Goal: Ask a question: Seek information or help from site administrators or community

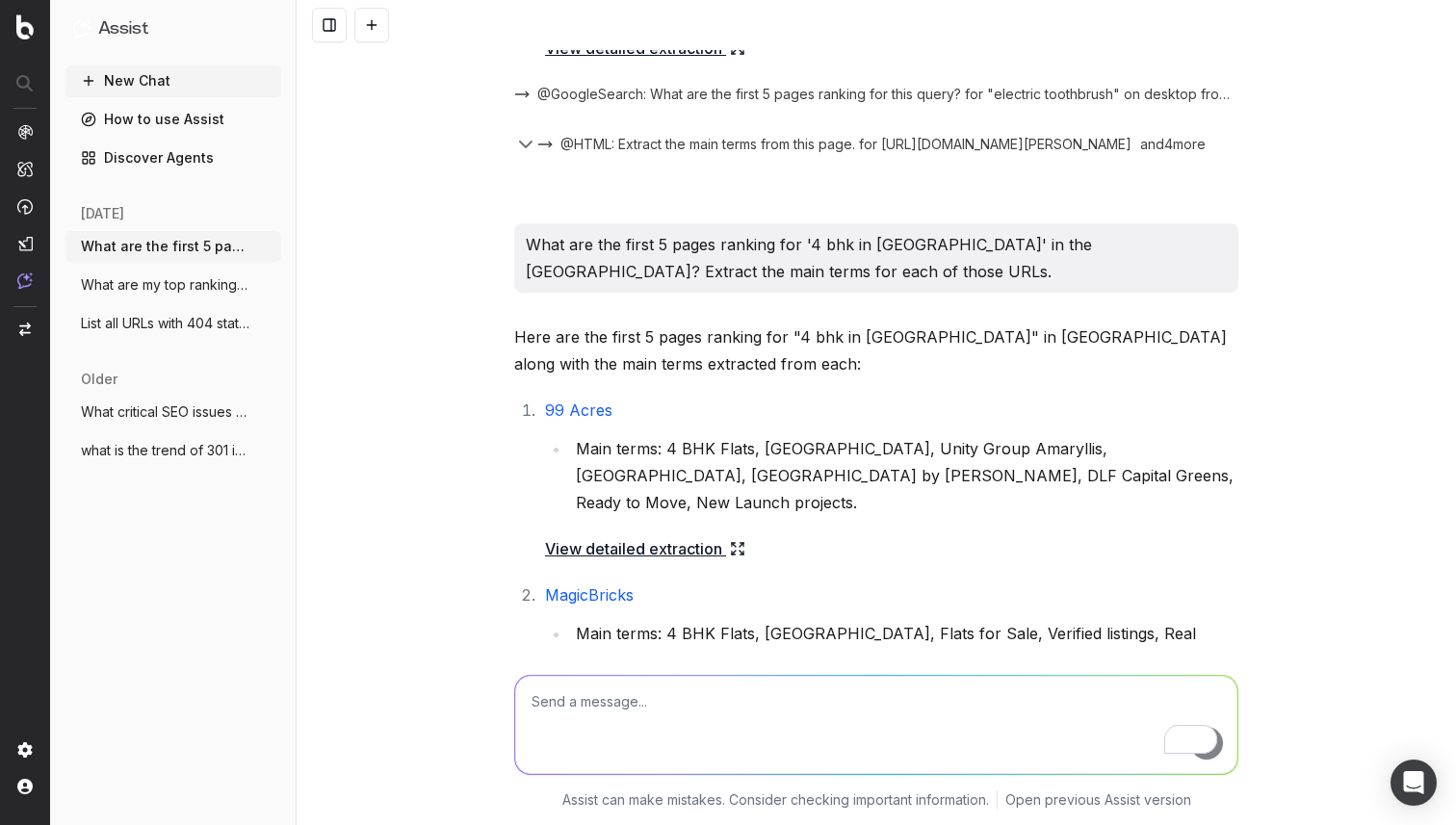
scroll to position [961, 0]
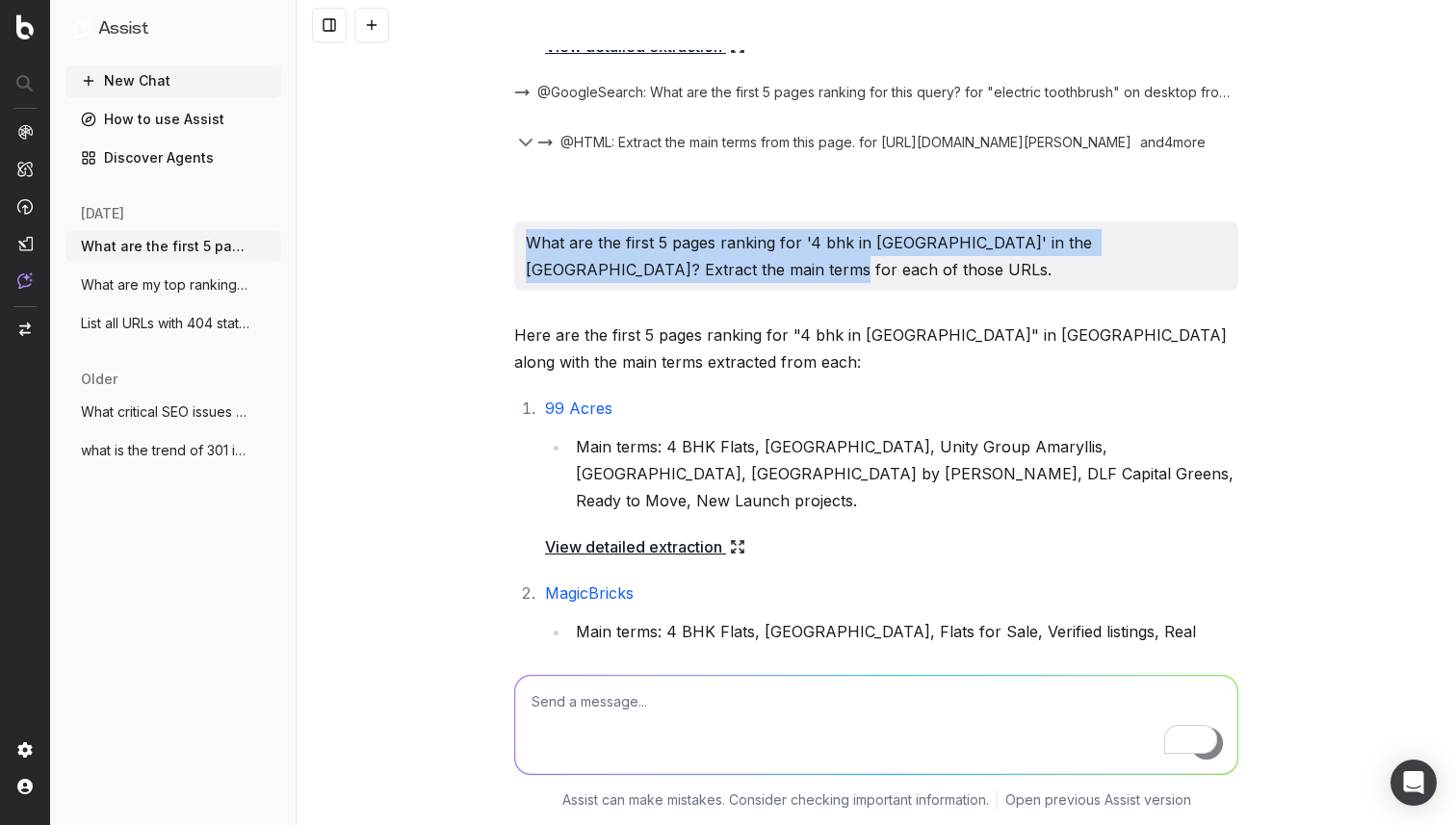
drag, startPoint x: 689, startPoint y: 271, endPoint x: 523, endPoint y: 230, distance: 171.0
click at [523, 230] on div "What are the first 5 pages ranking for '4 bhk in [GEOGRAPHIC_DATA]' in the [GEO…" at bounding box center [876, 255] width 724 height 69
copy p "What are the first 5 pages ranking for '4 bhk in [GEOGRAPHIC_DATA]' in the [GEO…"
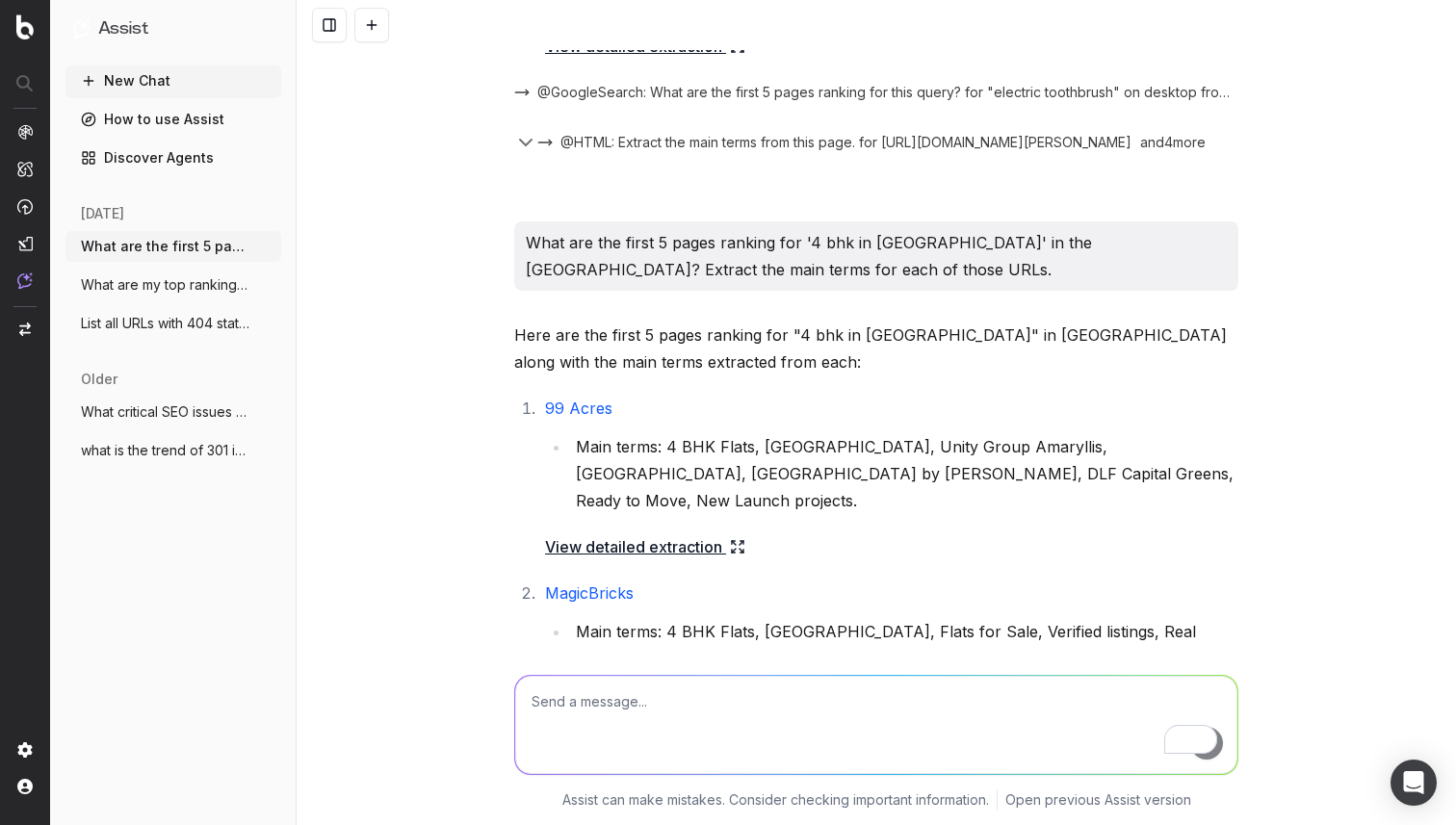
click at [708, 693] on textarea "To enrich screen reader interactions, please activate Accessibility in Grammarl…" at bounding box center [876, 725] width 722 height 98
paste textarea "What are the first 5 pages ranking for '4 bhk in [GEOGRAPHIC_DATA]' in the [GEO…"
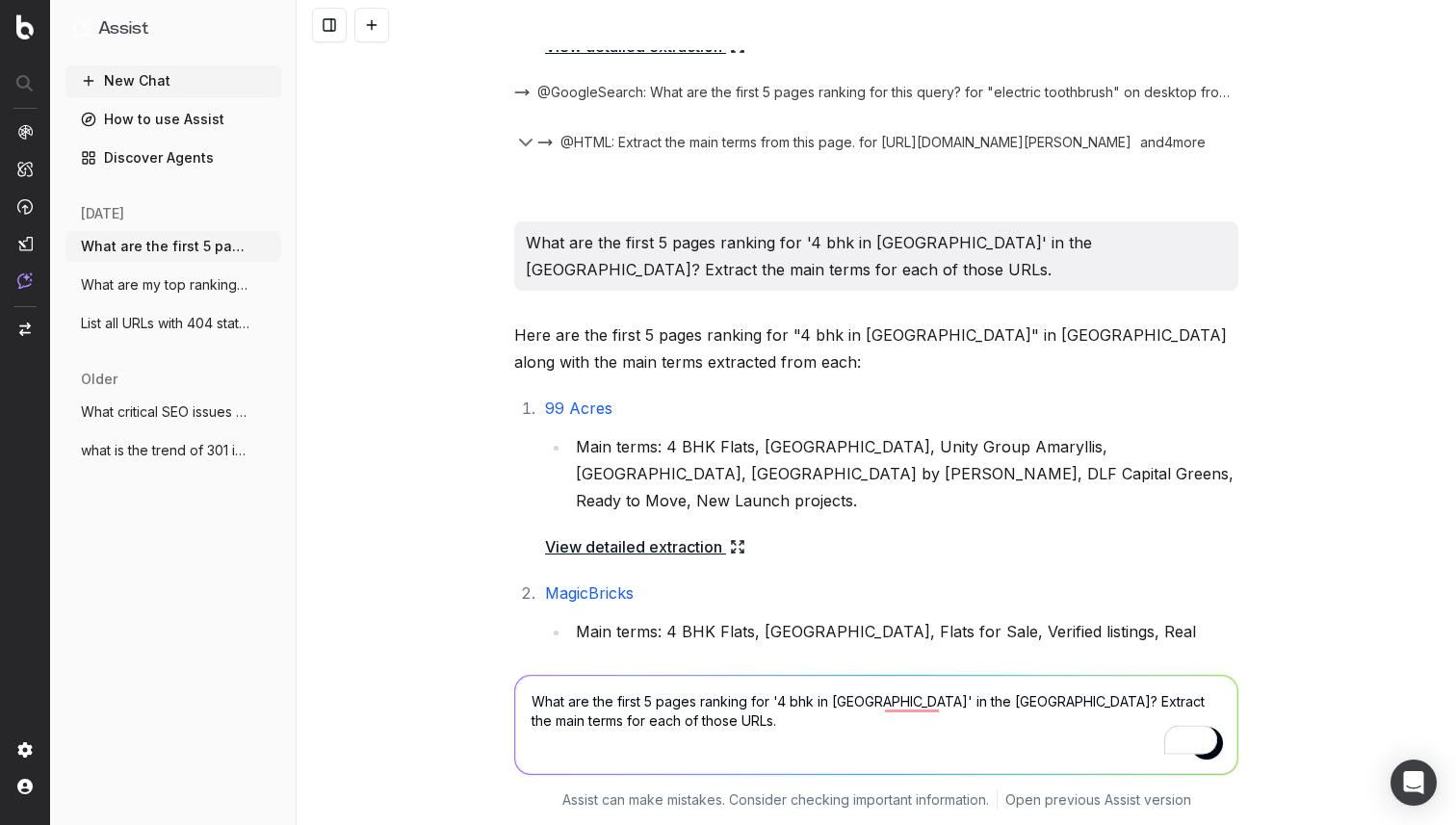
click at [785, 705] on textarea "What are the first 5 pages ranking for '4 bhk in [GEOGRAPHIC_DATA]' in the [GEO…" at bounding box center [876, 725] width 722 height 98
type textarea "What are the first 5 pages ranking for '3 bhk in [GEOGRAPHIC_DATA]' in the [GEO…"
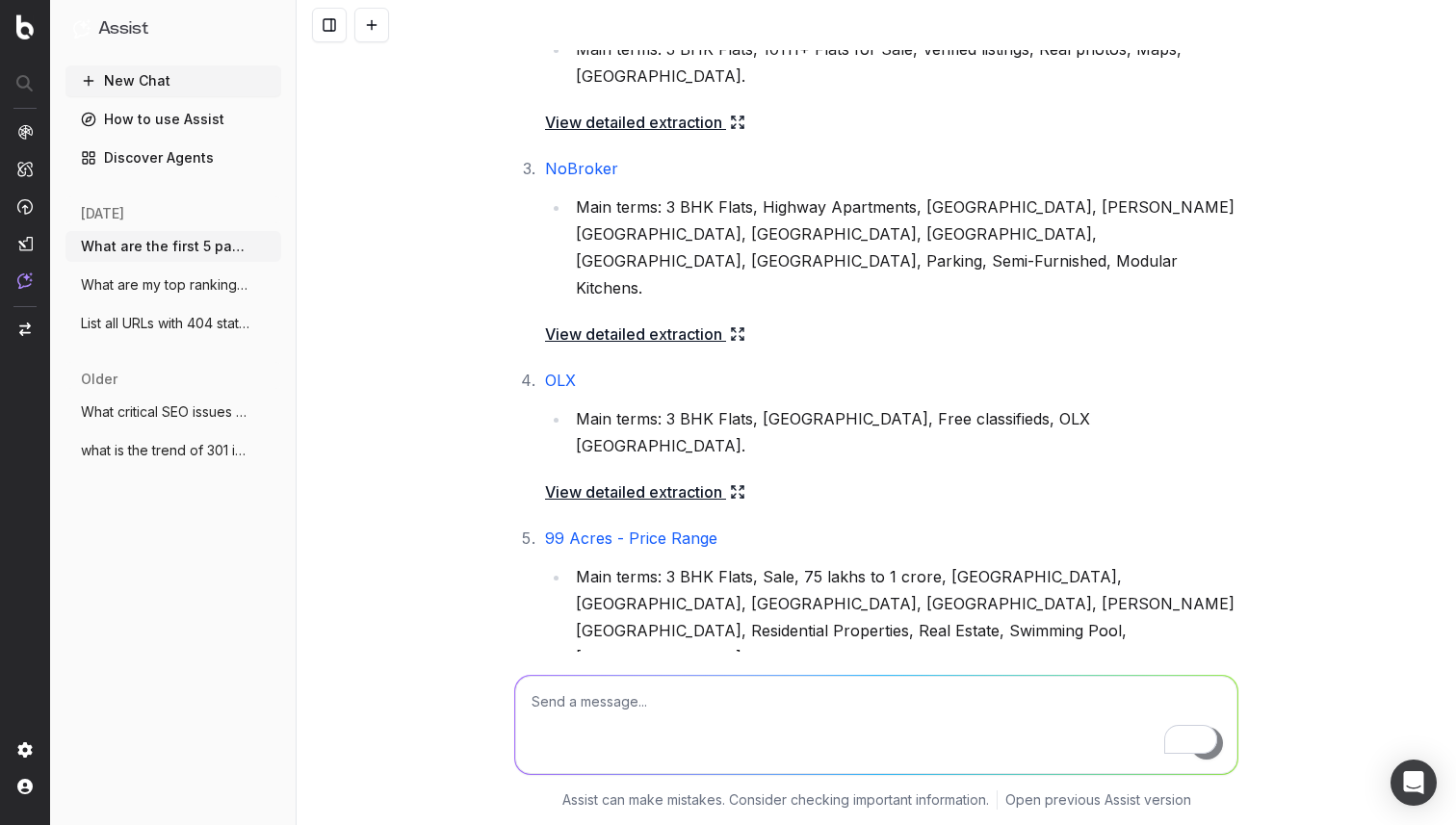
scroll to position [2741, 0]
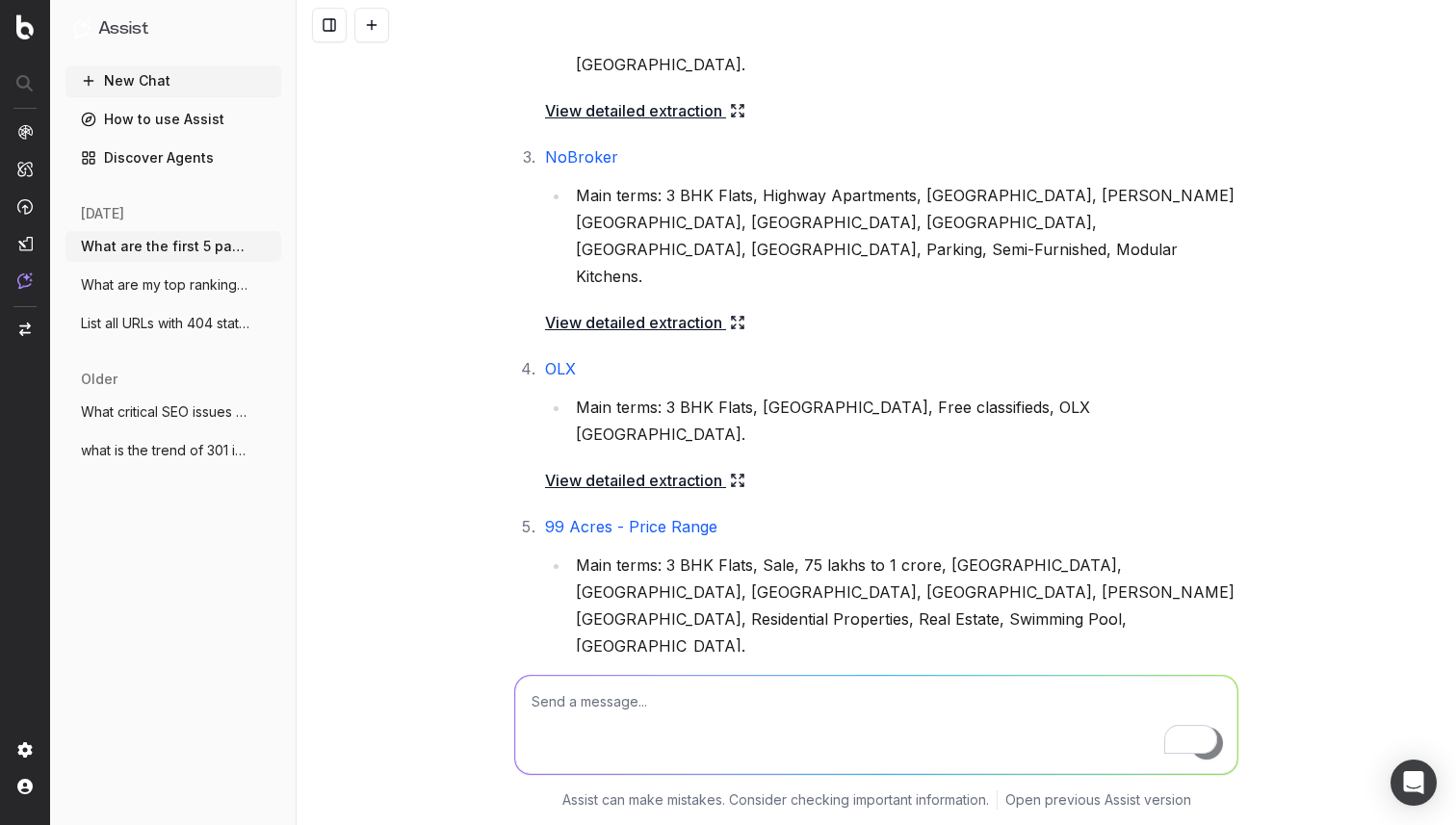
click at [1394, 370] on div "What are the first 5 pages ranking for 'electric toothbrush' in the US? Extract…" at bounding box center [876, 412] width 1160 height 825
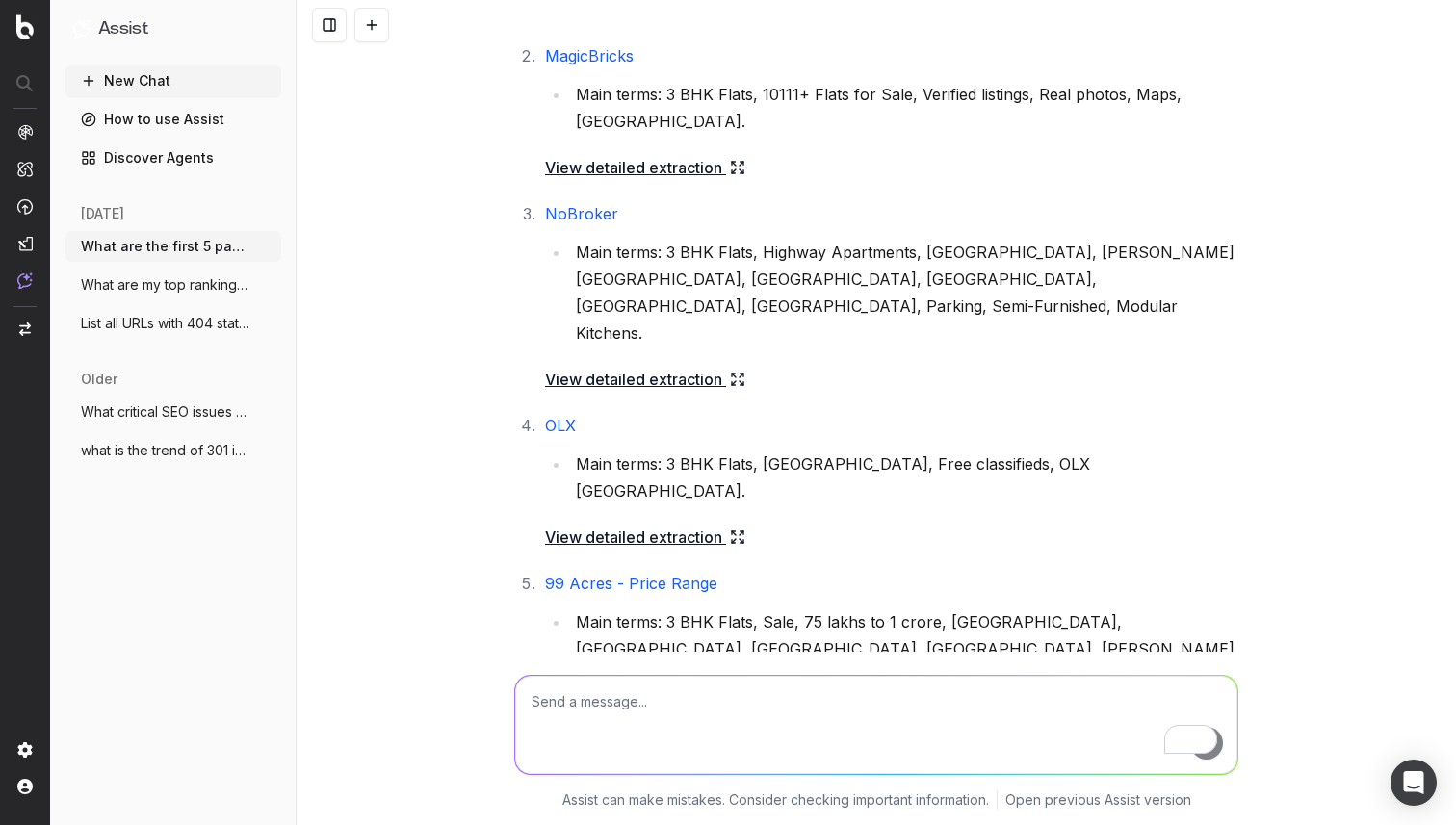
scroll to position [2687, 0]
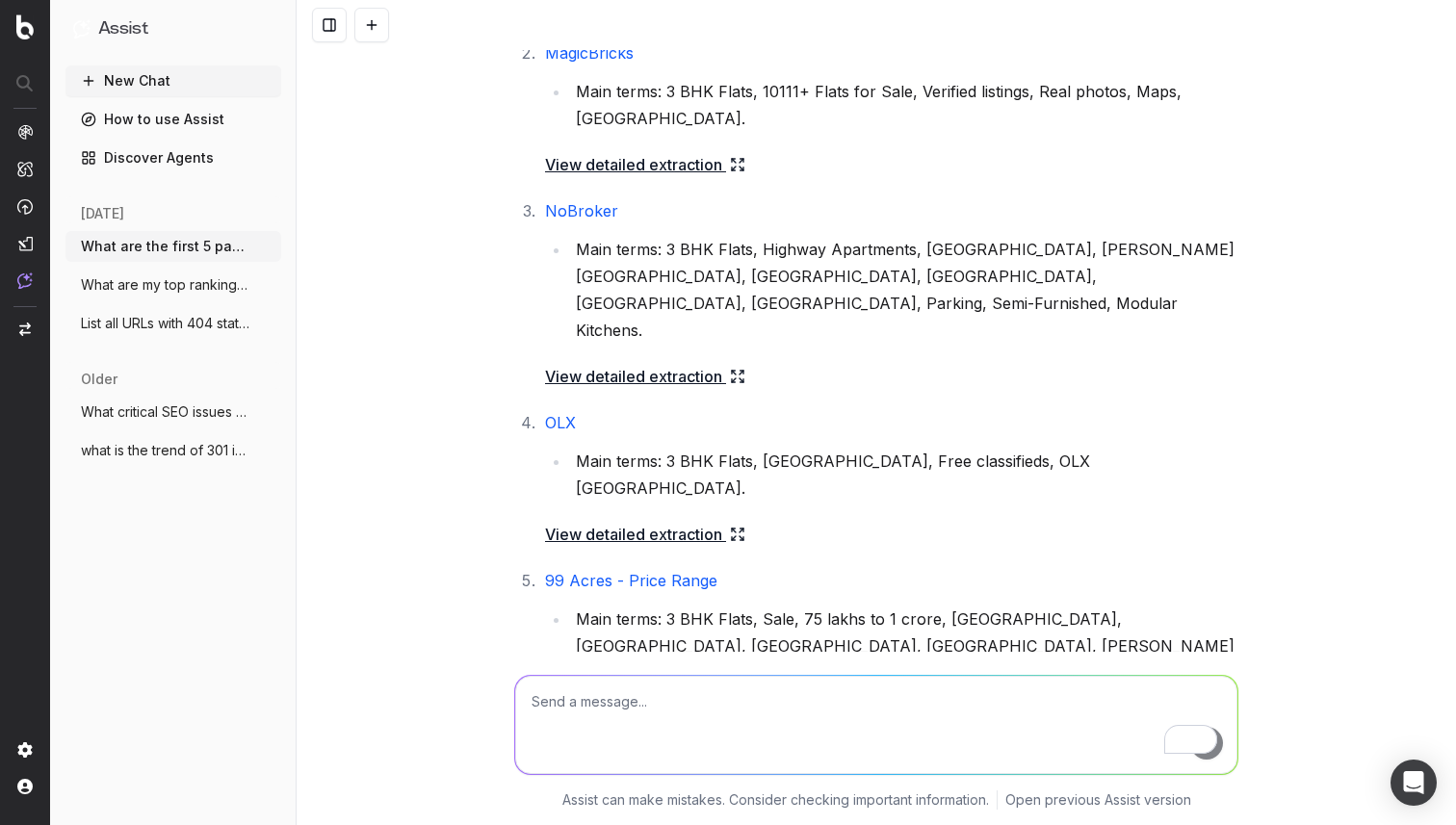
click at [619, 707] on textarea "To enrich screen reader interactions, please activate Accessibility in Grammarl…" at bounding box center [876, 725] width 722 height 98
type textarea "why is housing.com pages not ranking in these cases"
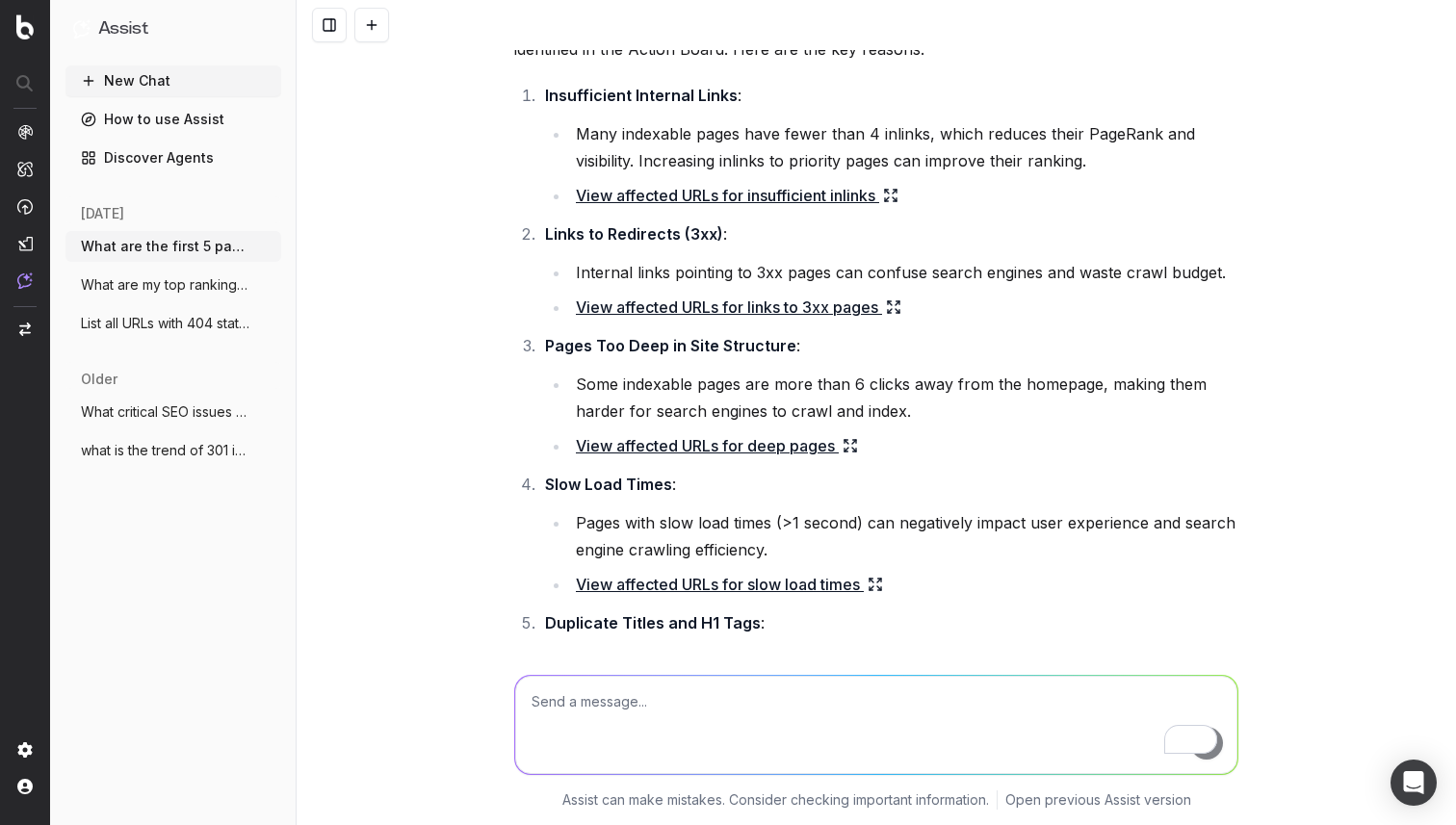
scroll to position [3660, 0]
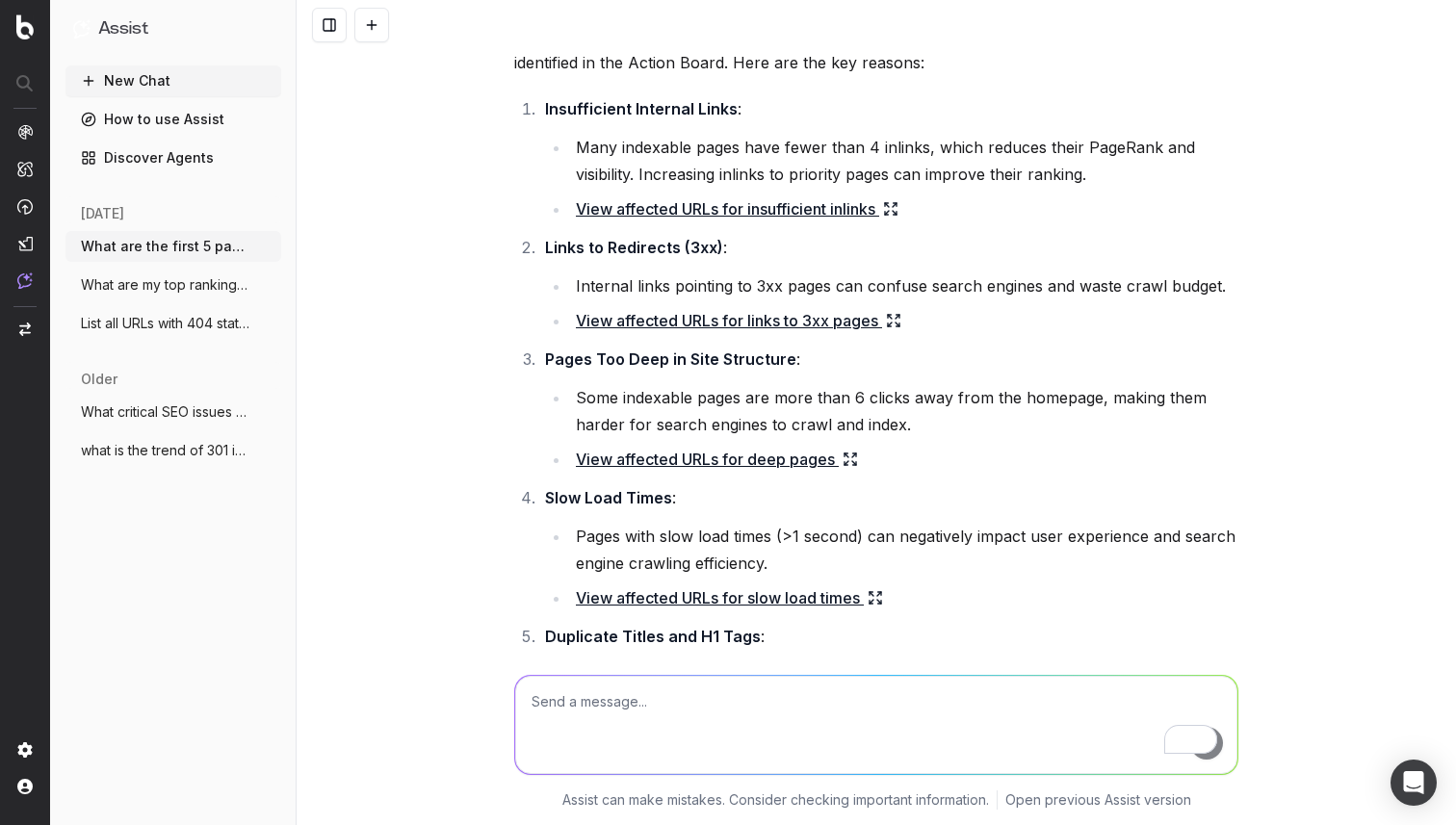
click at [756, 446] on link "View affected URLs for deep pages" at bounding box center [716, 460] width 282 height 27
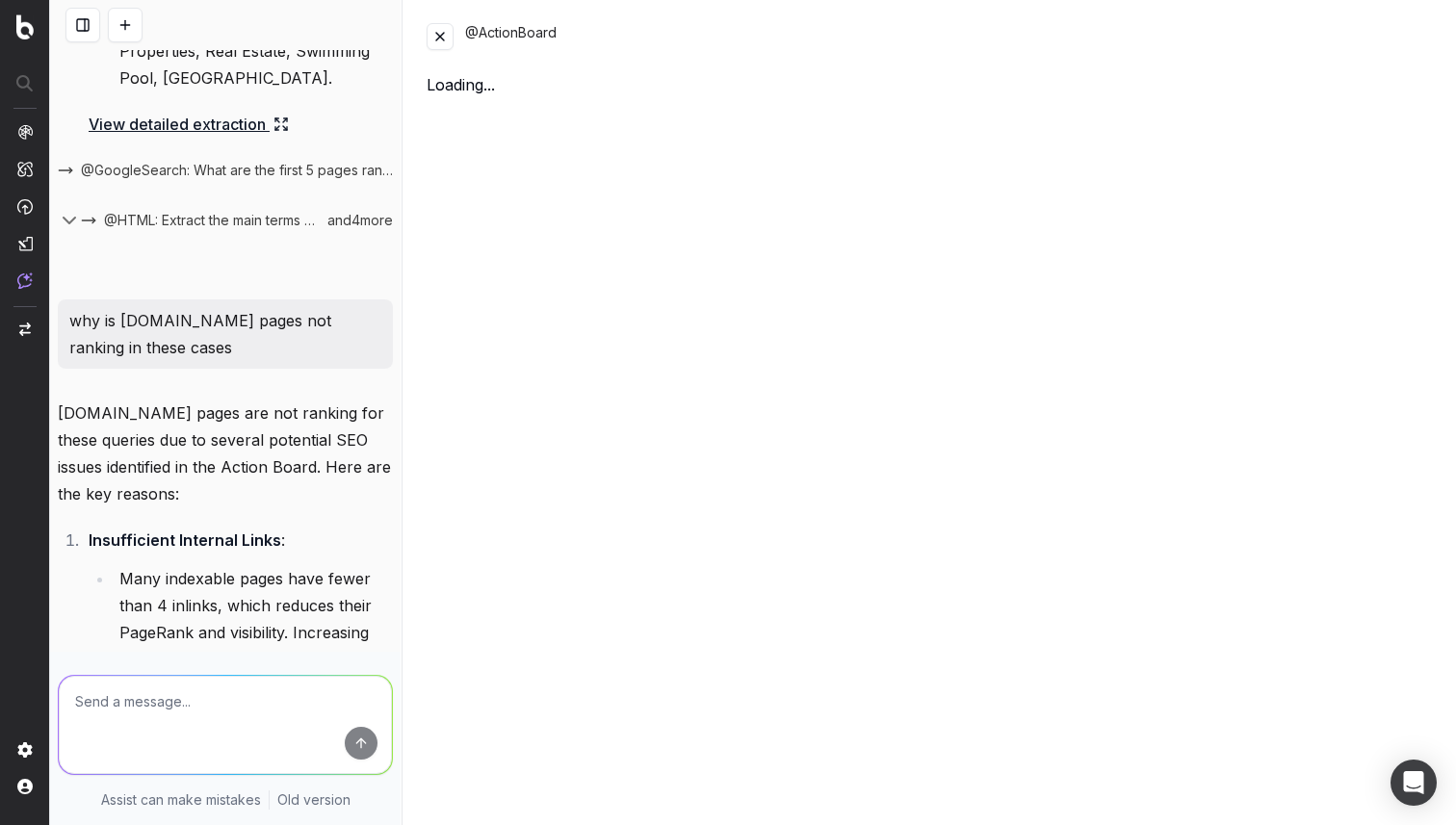
scroll to position [5143, 0]
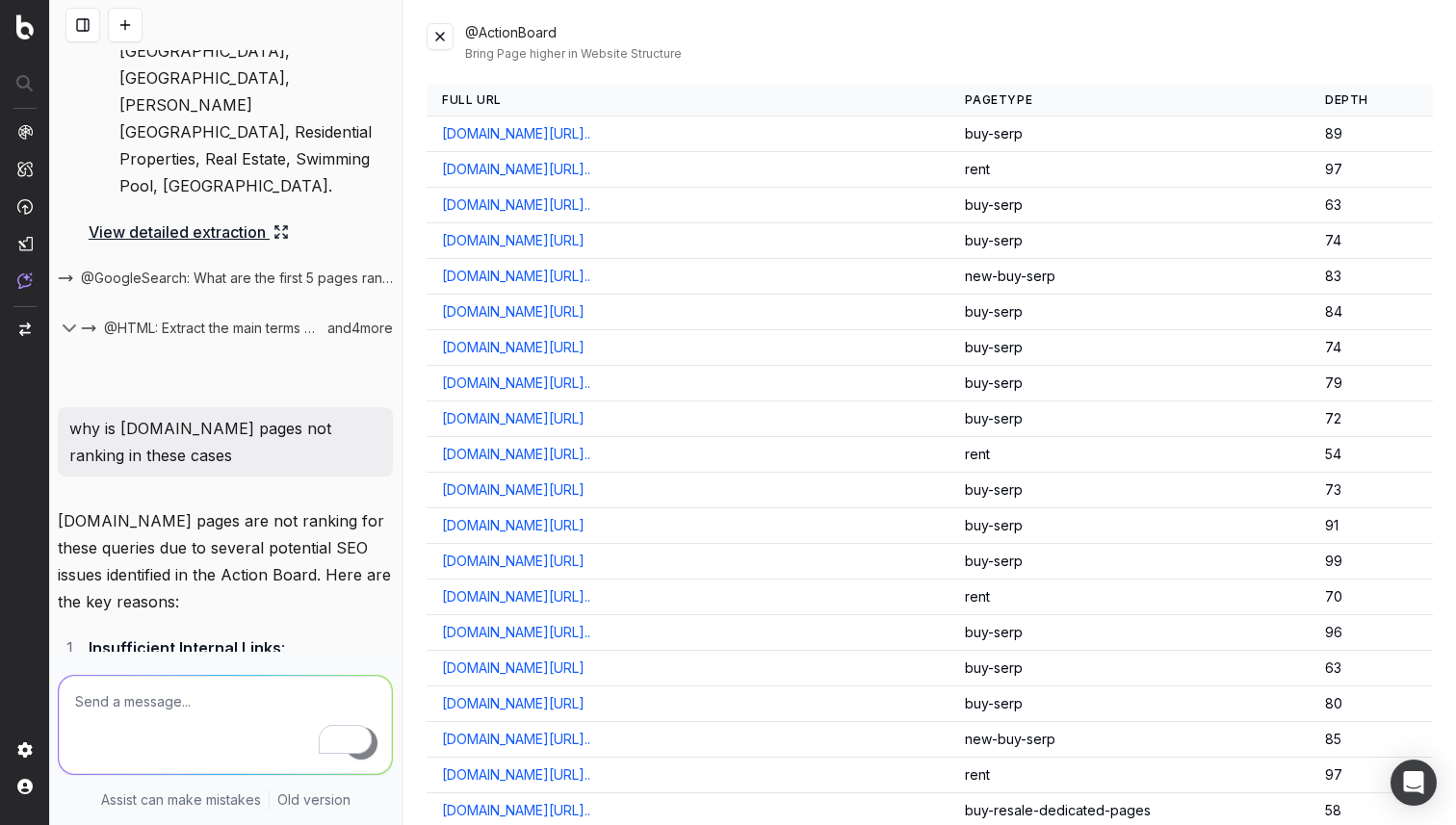
click at [584, 526] on link "housing.com/in/buy/ready-to-move/thane_district?page=304" at bounding box center [514, 526] width 143 height 20
click at [451, 29] on button at bounding box center [440, 37] width 27 height 27
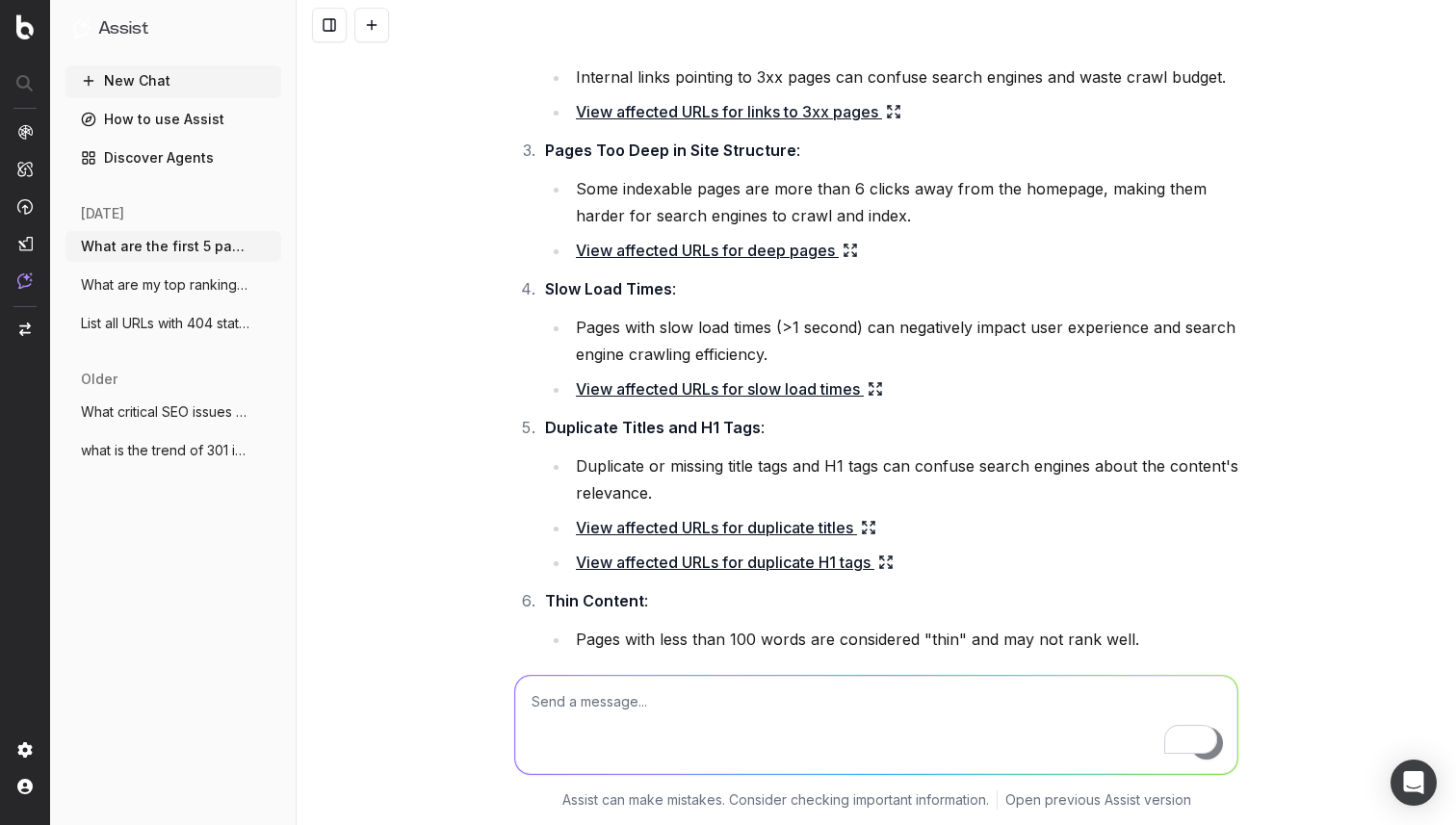
scroll to position [4047, 0]
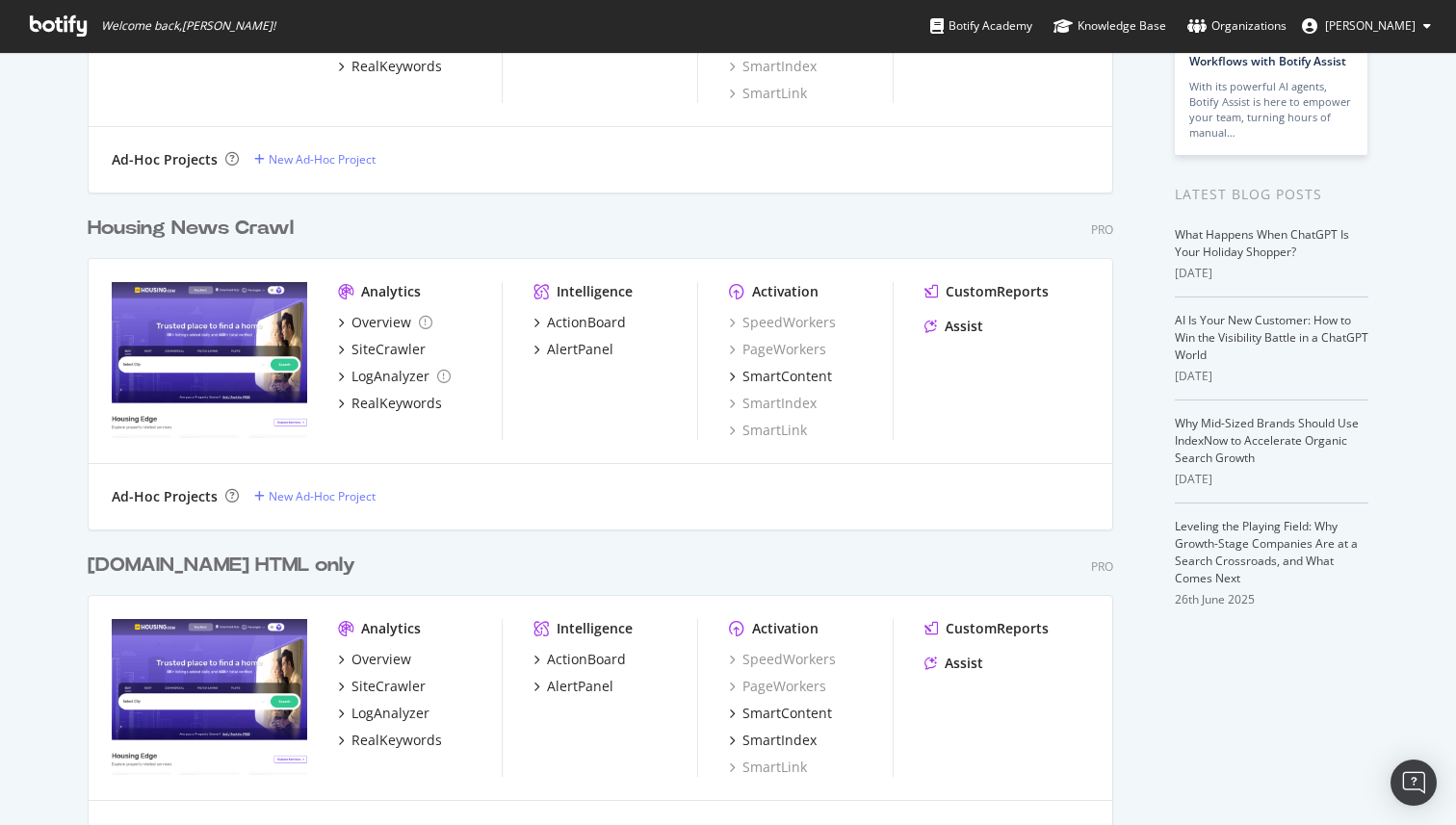
scroll to position [453, 0]
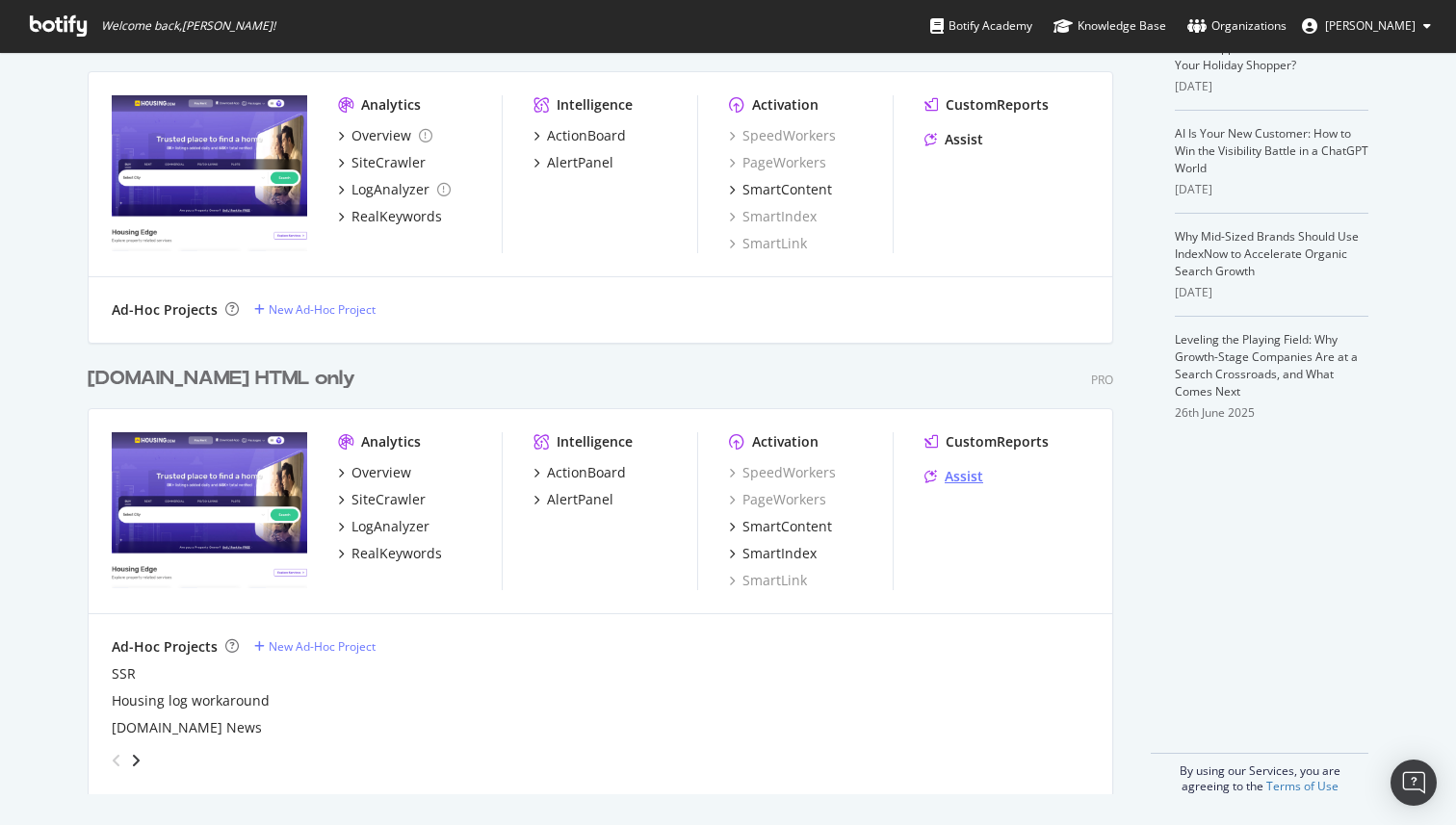
click at [956, 473] on div "Assist" at bounding box center [963, 477] width 38 height 20
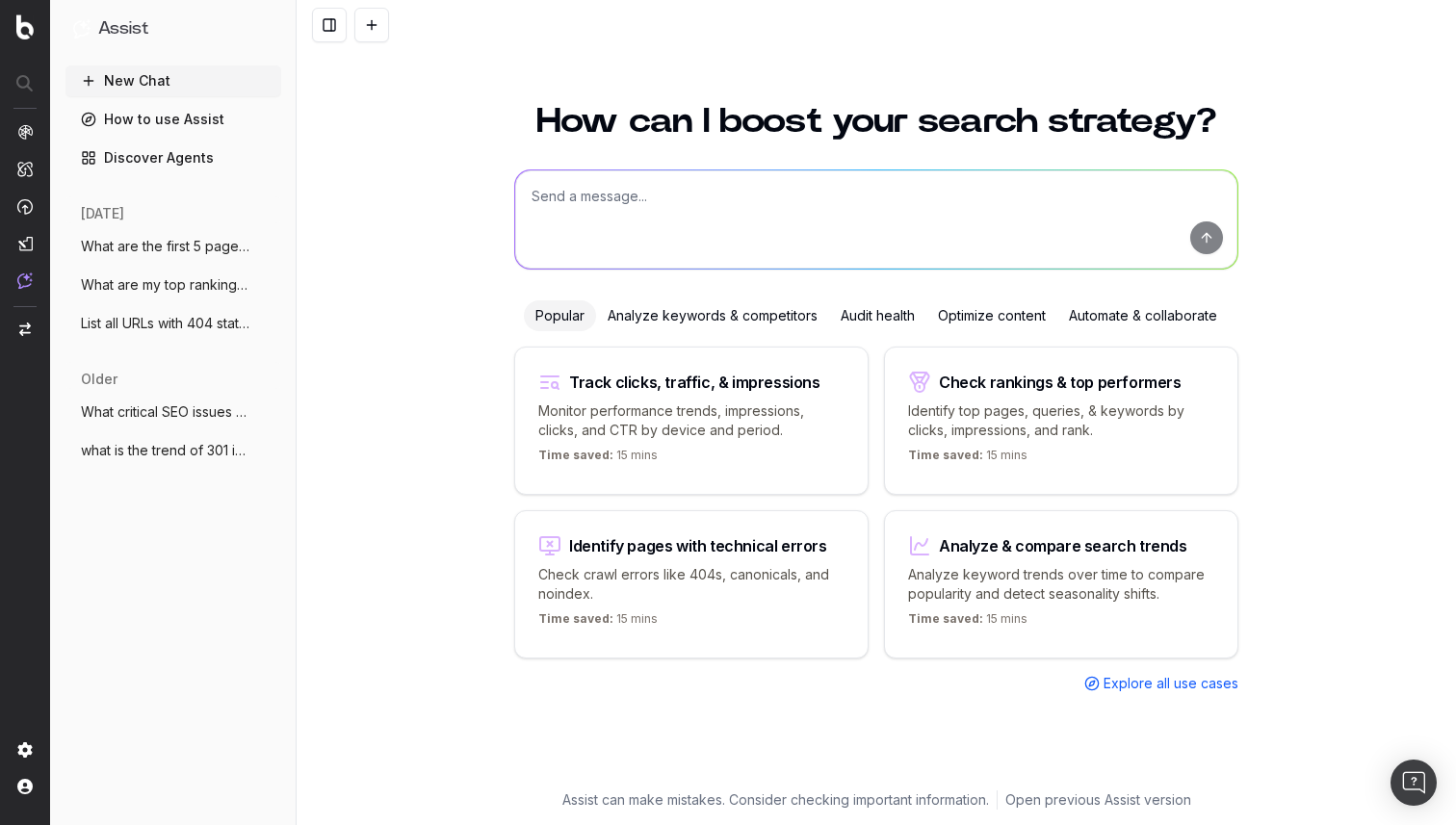
click at [1187, 556] on div "Analyze & compare search trends Analyze keyword trends over time to compare pop…" at bounding box center [1061, 584] width 354 height 149
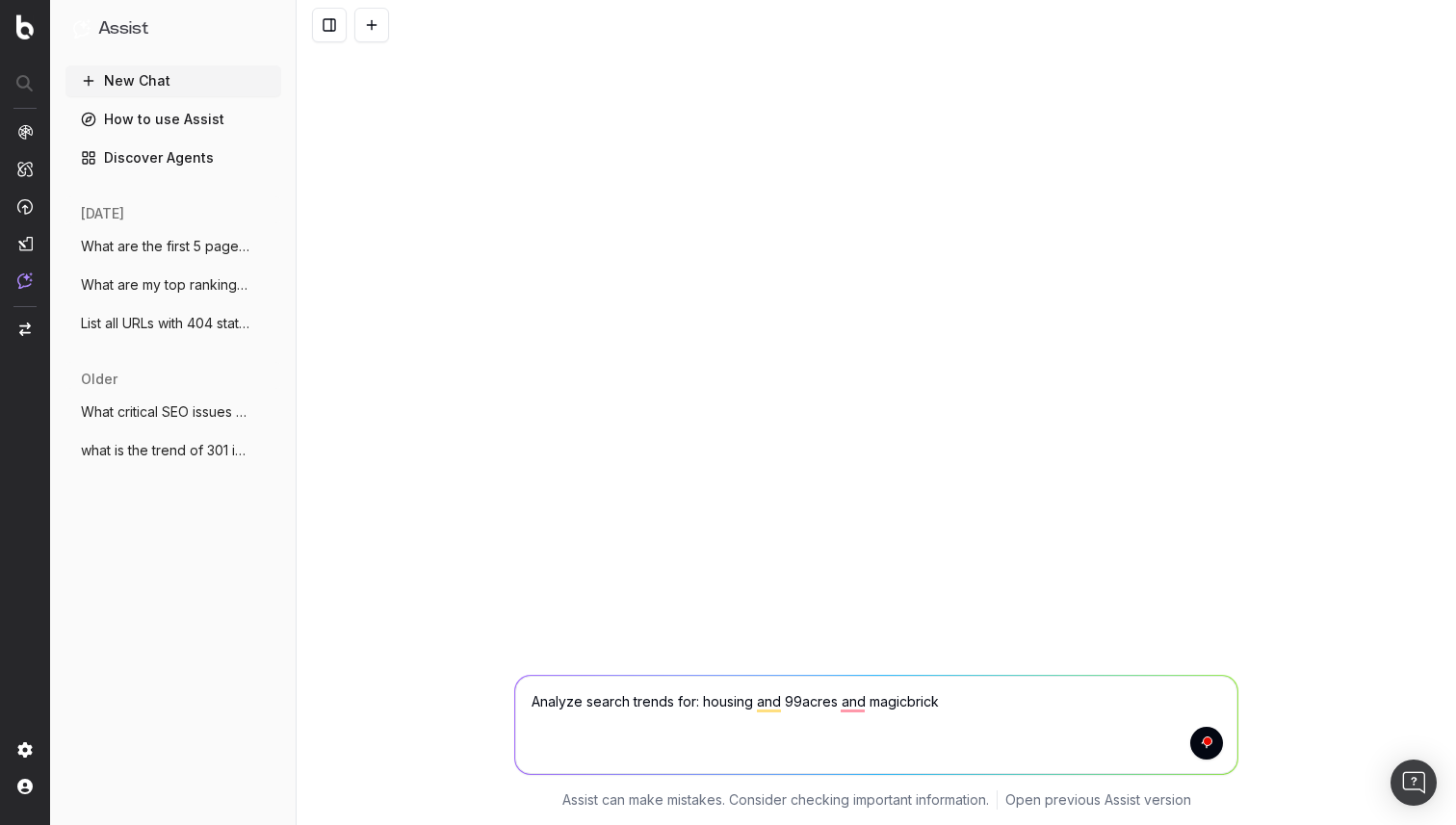
type textarea "Analyze search trends for: housing and 99acres and magicbricks"
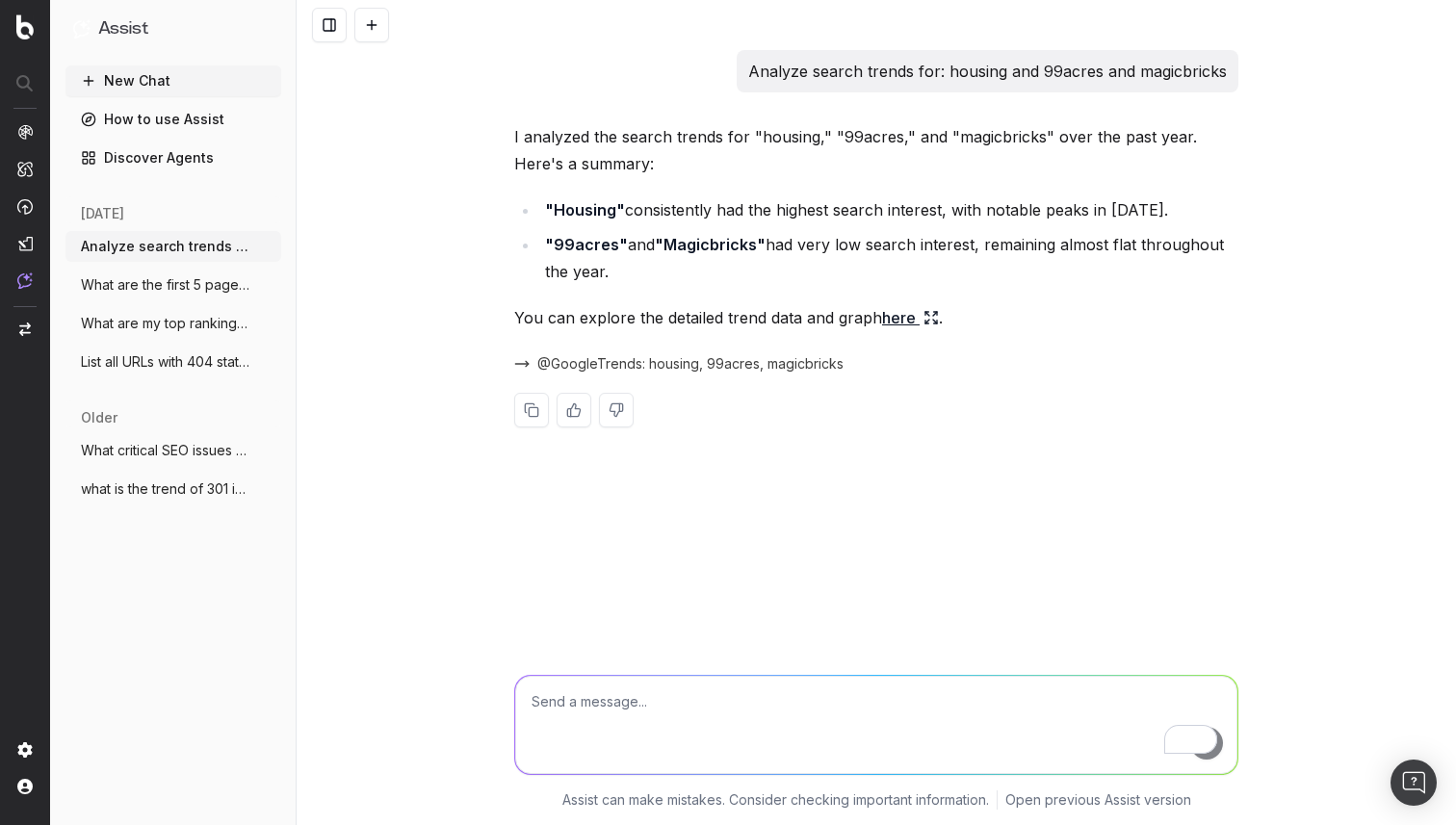
click at [898, 318] on link "here" at bounding box center [910, 318] width 57 height 27
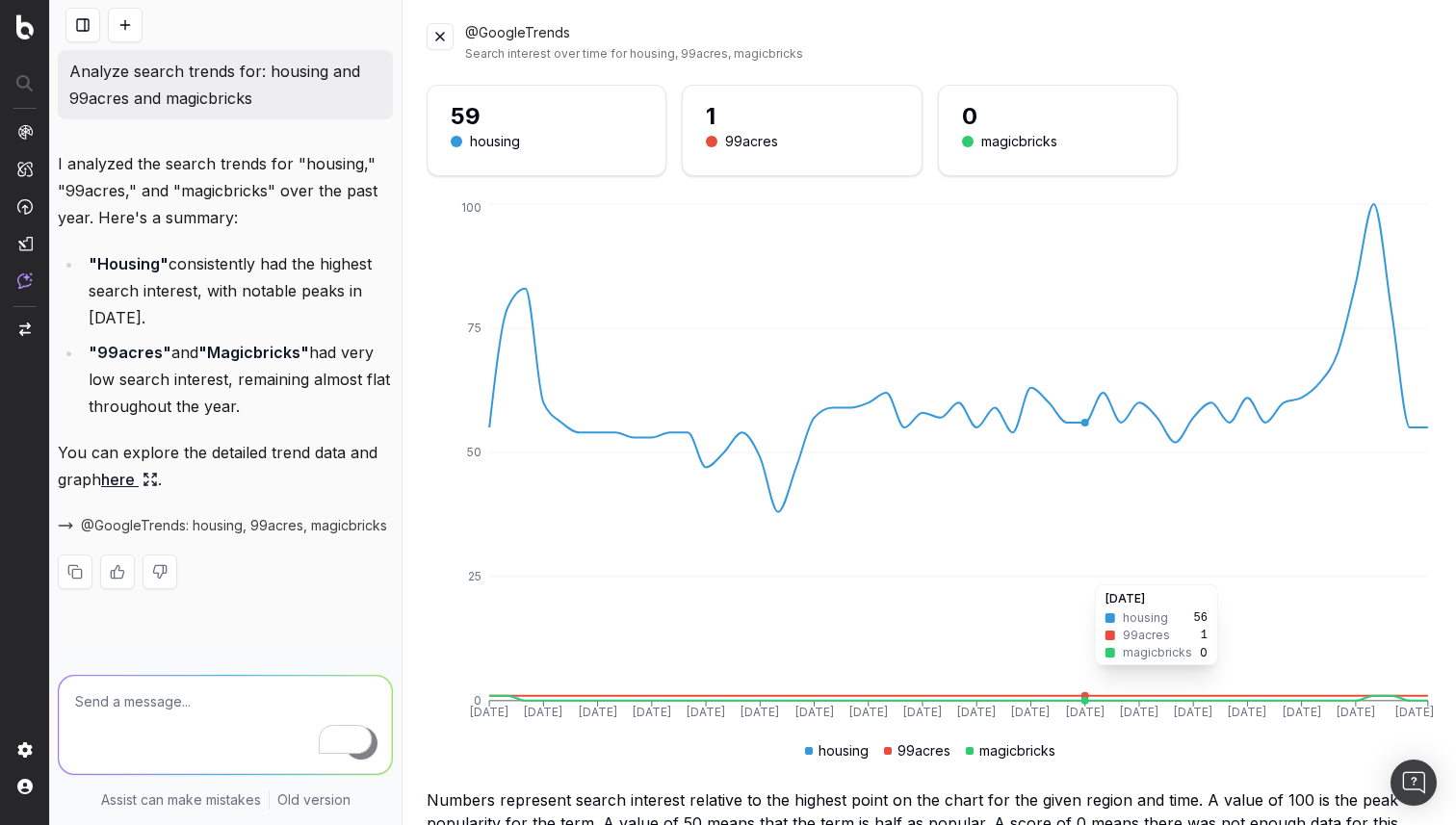
scroll to position [17, 0]
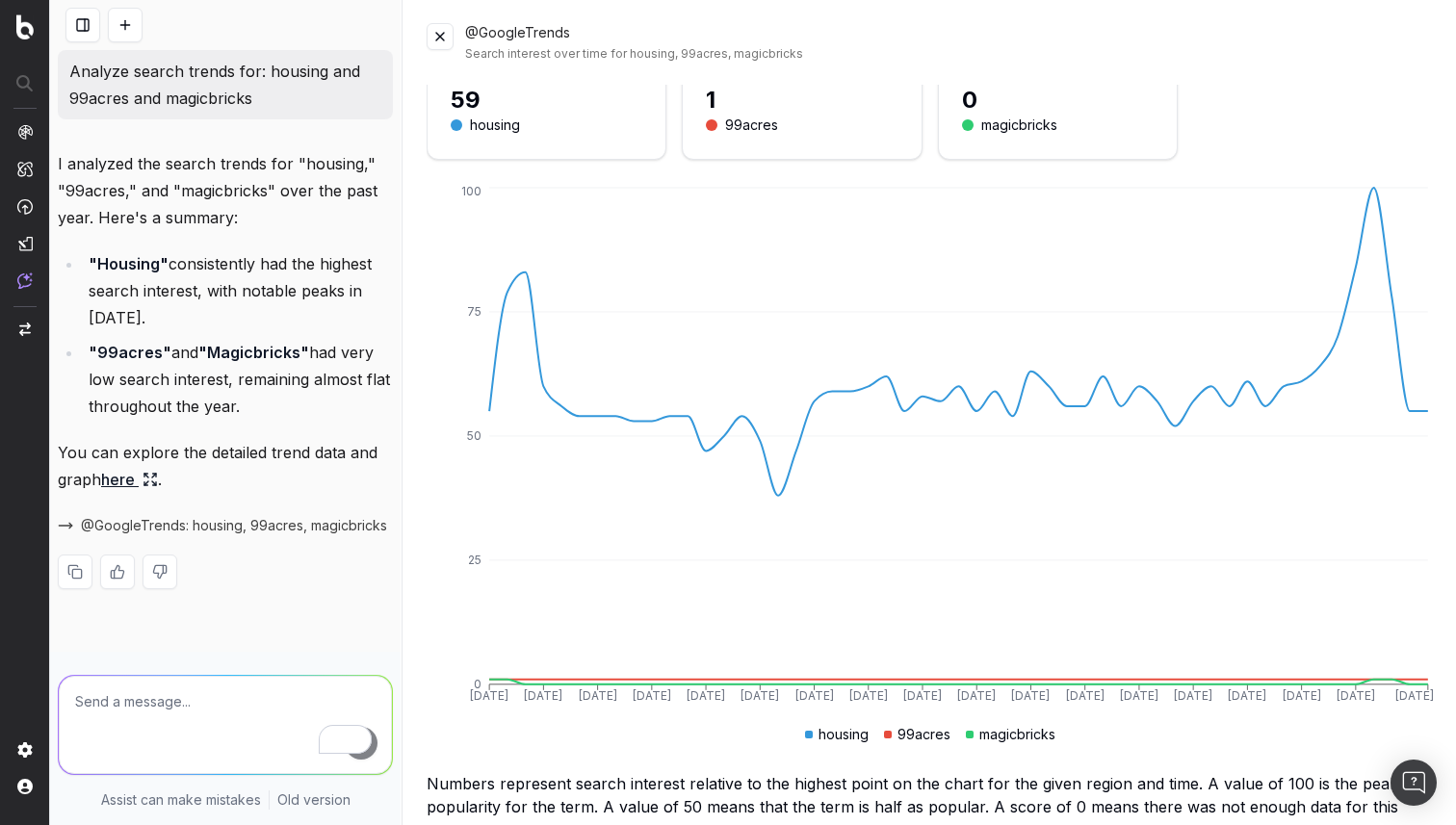
click at [1354, 732] on div "housing 99acres magicbricks" at bounding box center [930, 728] width 996 height 30
click at [439, 35] on button at bounding box center [440, 37] width 27 height 27
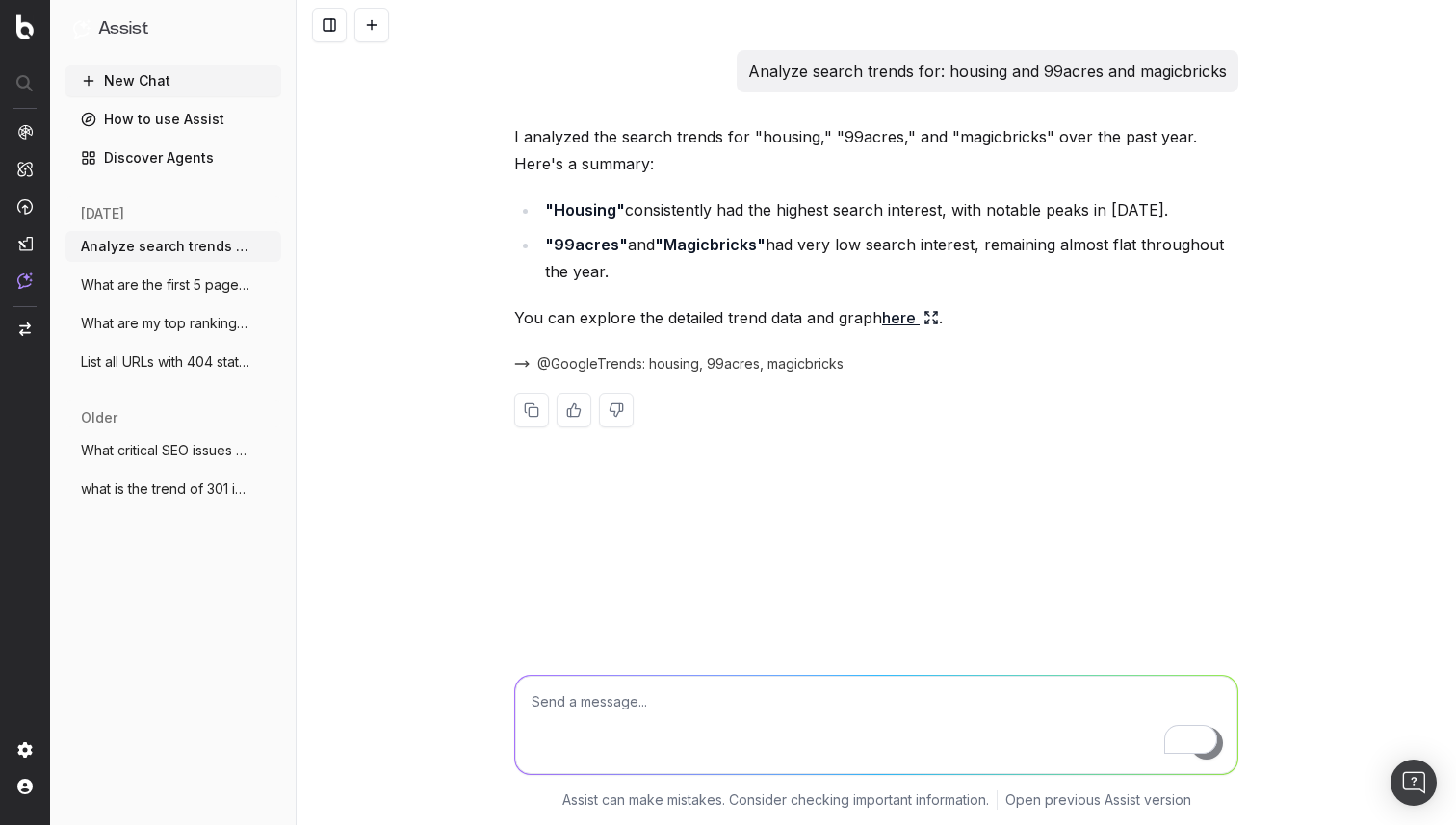
click at [807, 363] on span "@GoogleTrends: housing, 99acres, magicbricks" at bounding box center [690, 364] width 306 height 20
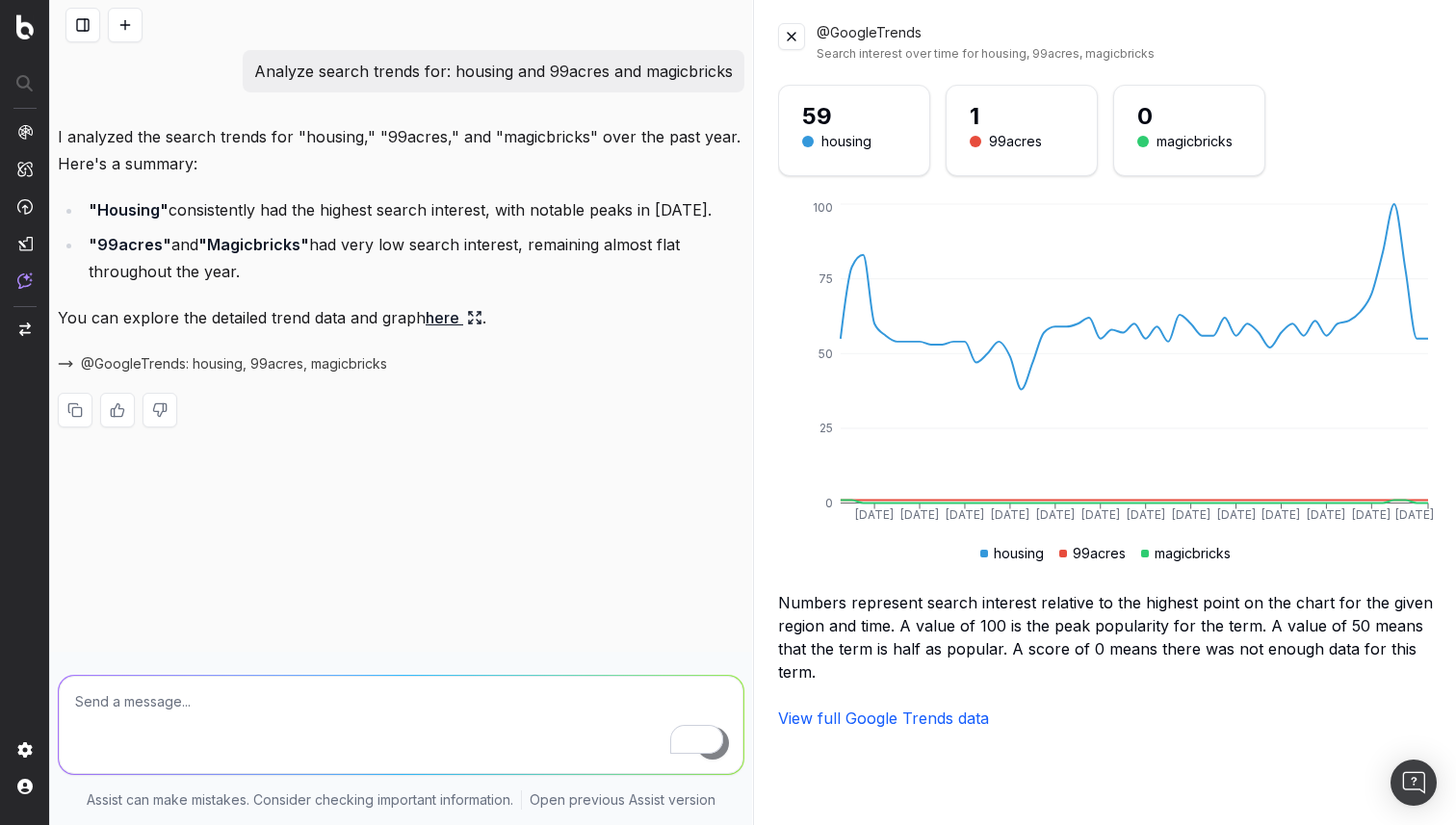
click at [902, 721] on link "View full Google Trends data" at bounding box center [883, 718] width 210 height 20
click at [881, 724] on link "View full Google Trends data" at bounding box center [883, 718] width 210 height 20
click at [799, 26] on button at bounding box center [792, 37] width 27 height 27
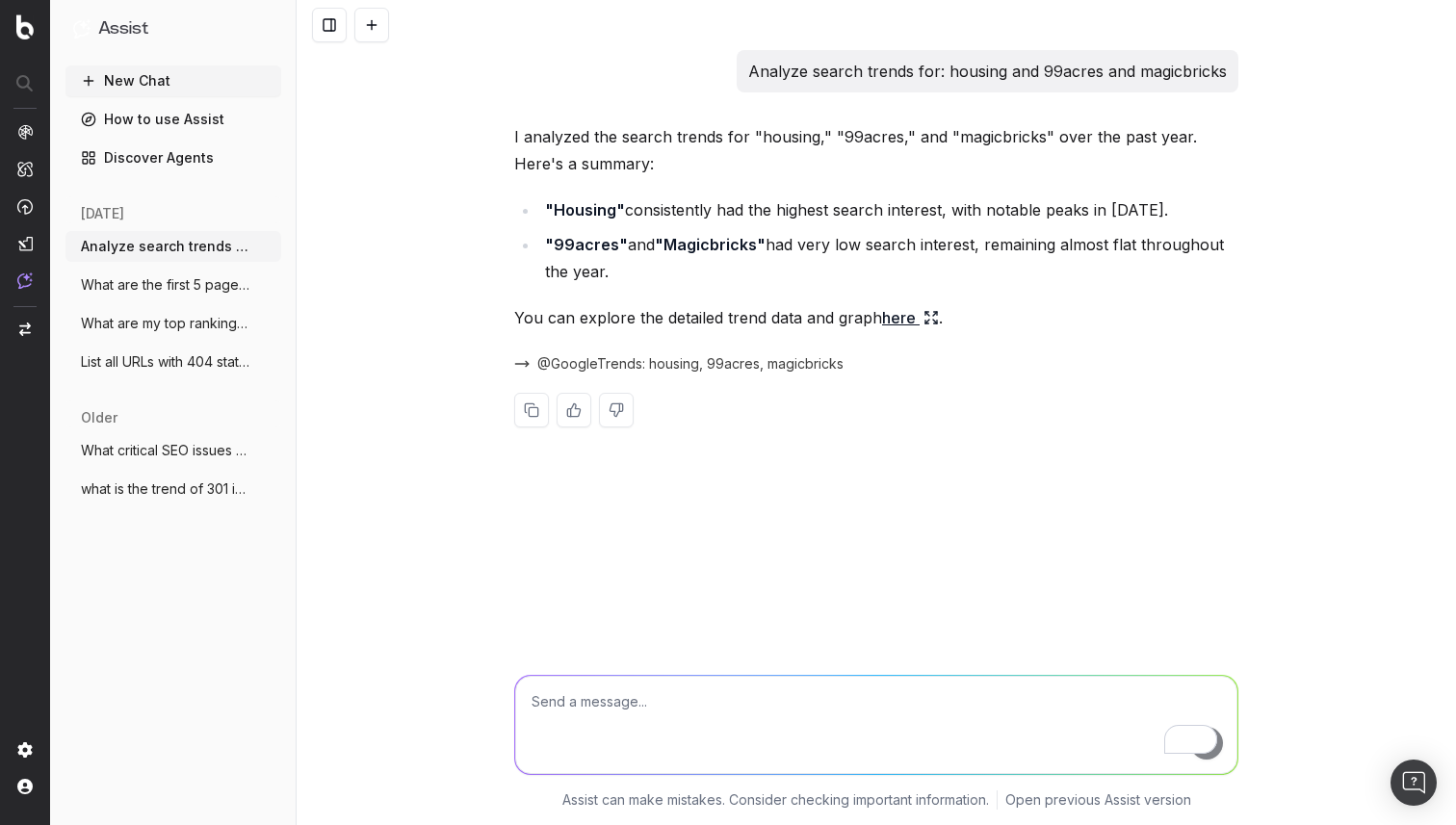
click at [663, 693] on textarea "To enrich screen reader interactions, please activate Accessibility in Grammarl…" at bounding box center [876, 725] width 722 height 98
type textarea "which is the better website 99acres.com or housing.com"
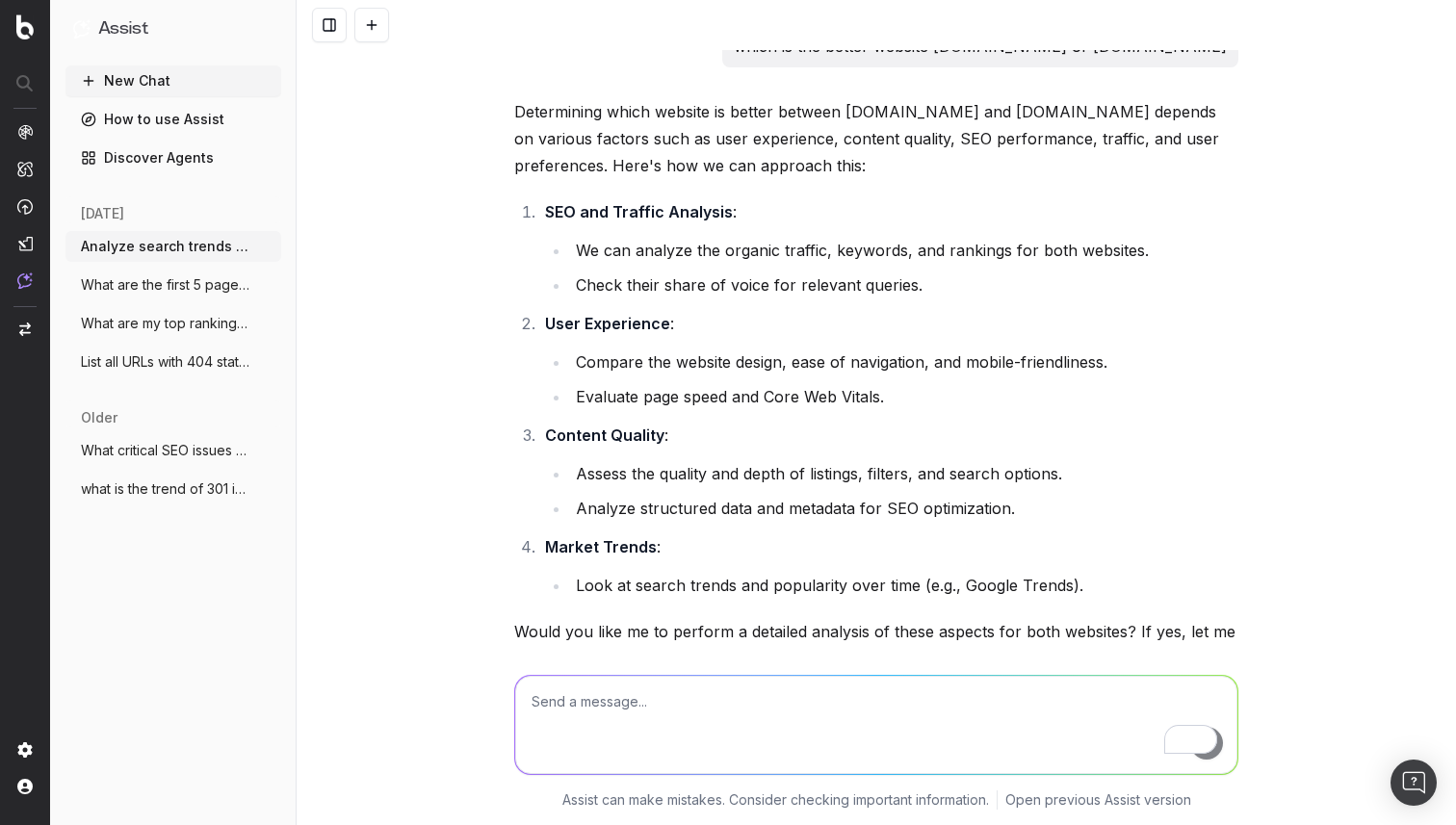
scroll to position [423, 0]
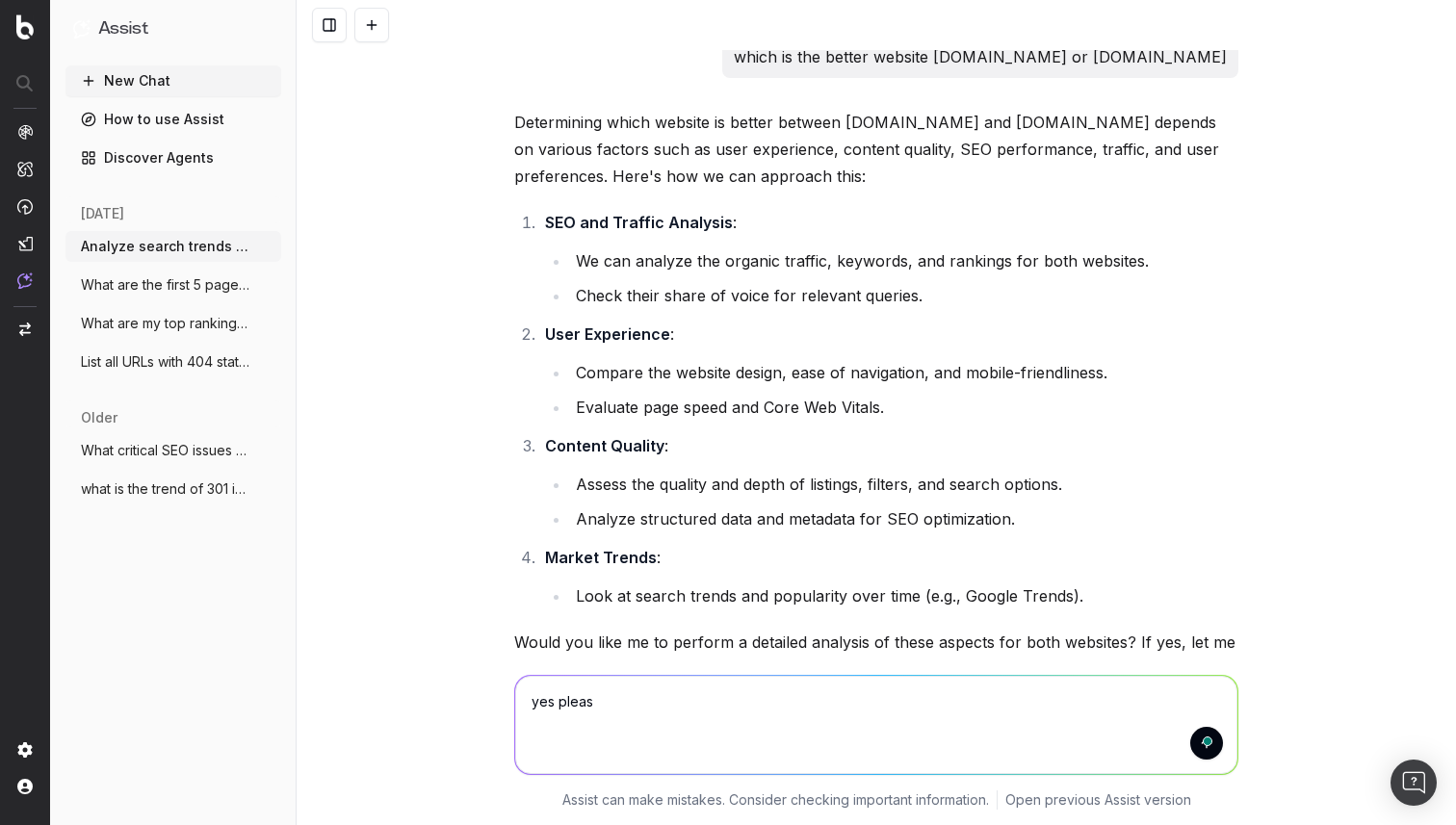
type textarea "yes please"
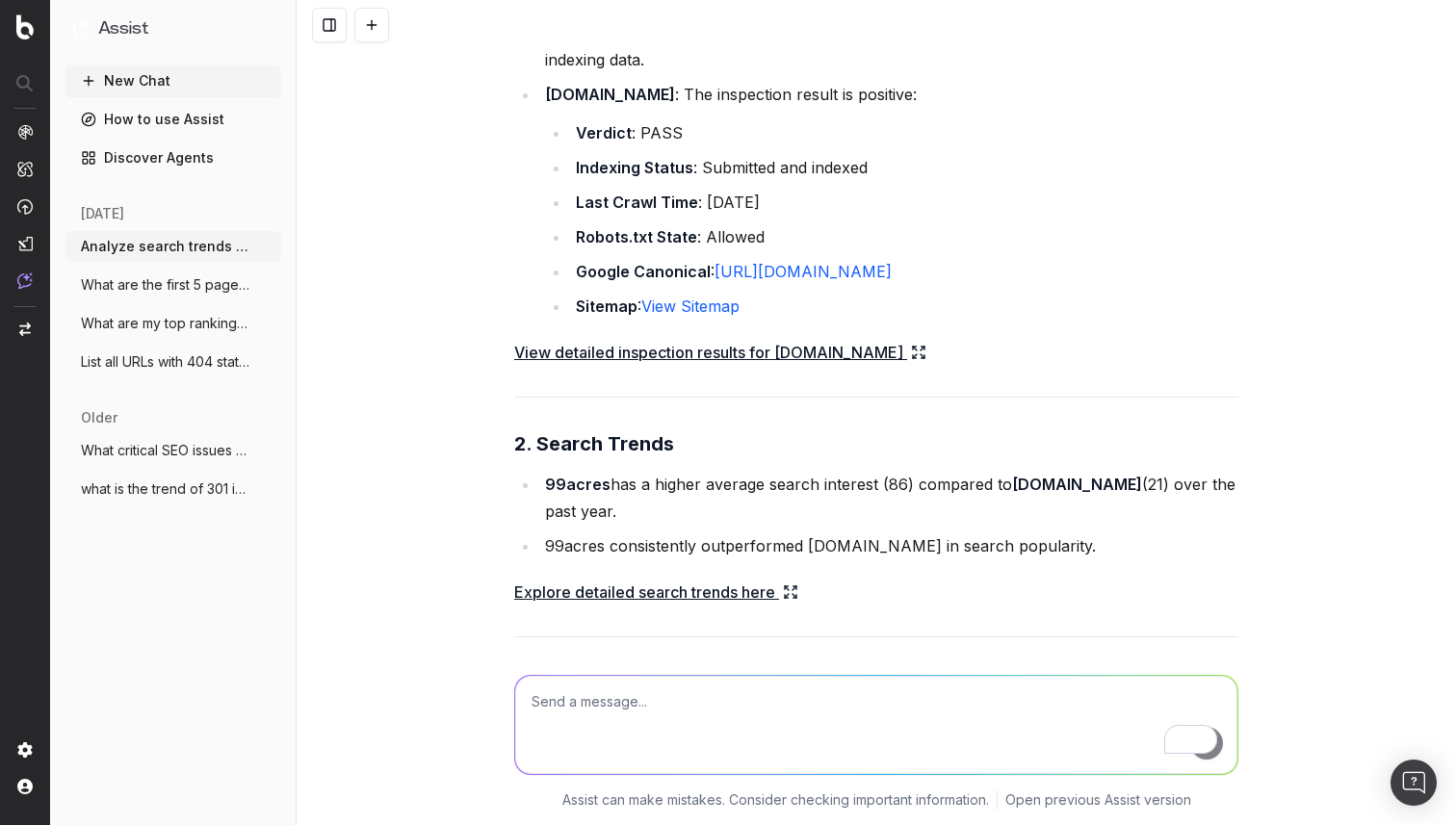
scroll to position [1377, 0]
drag, startPoint x: 543, startPoint y: 477, endPoint x: 598, endPoint y: 497, distance: 58.5
click at [598, 497] on li "99acres has a higher average search interest (86) compared to housing.com (21) …" at bounding box center [888, 496] width 699 height 54
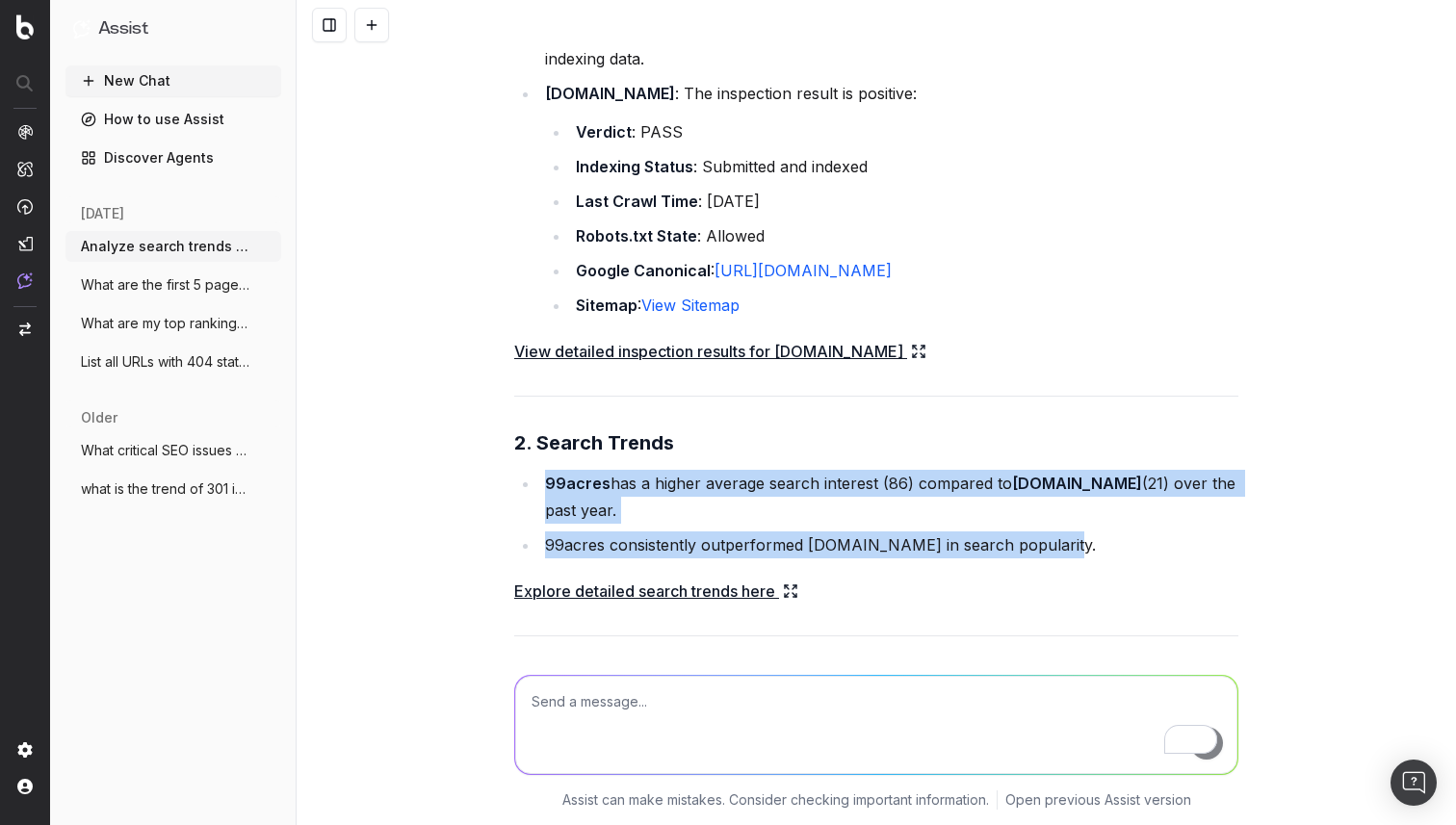
drag, startPoint x: 1069, startPoint y: 541, endPoint x: 523, endPoint y: 490, distance: 548.4
click at [523, 490] on ul "99acres has a higher average search interest (86) compared to housing.com (21) …" at bounding box center [876, 514] width 724 height 89
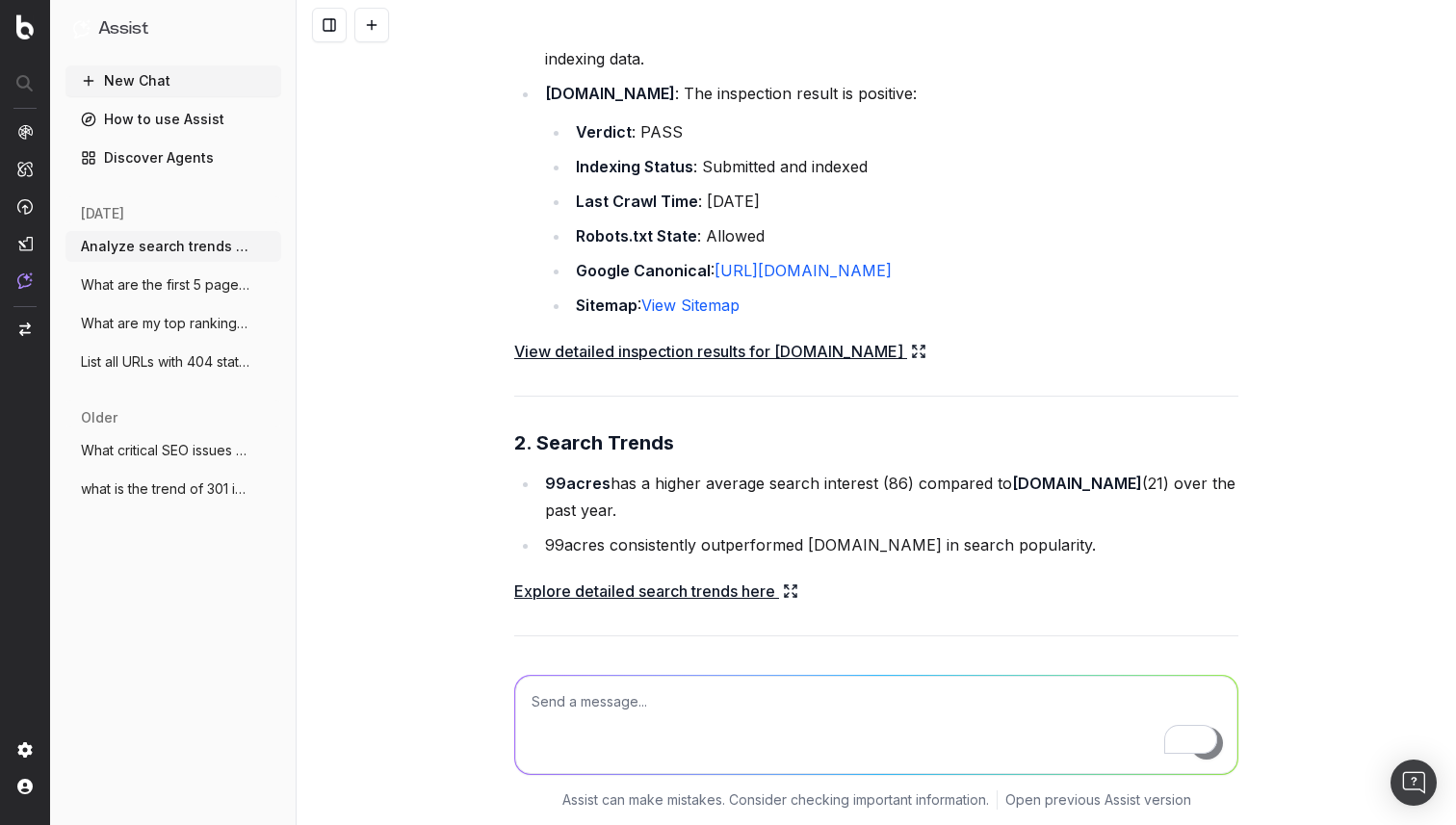
click at [674, 589] on link "Explore detailed search trends here" at bounding box center [656, 591] width 284 height 27
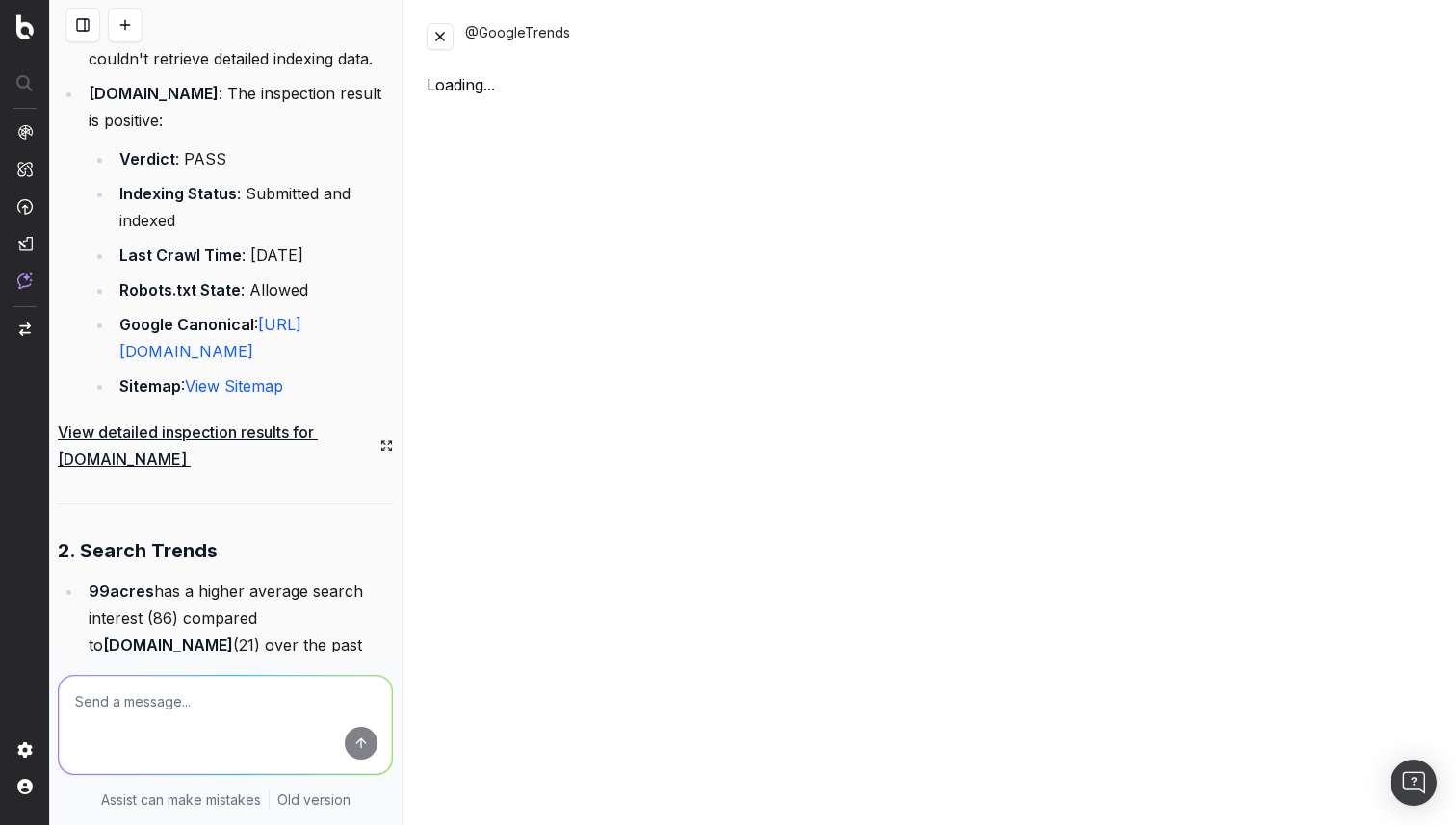
scroll to position [1943, 0]
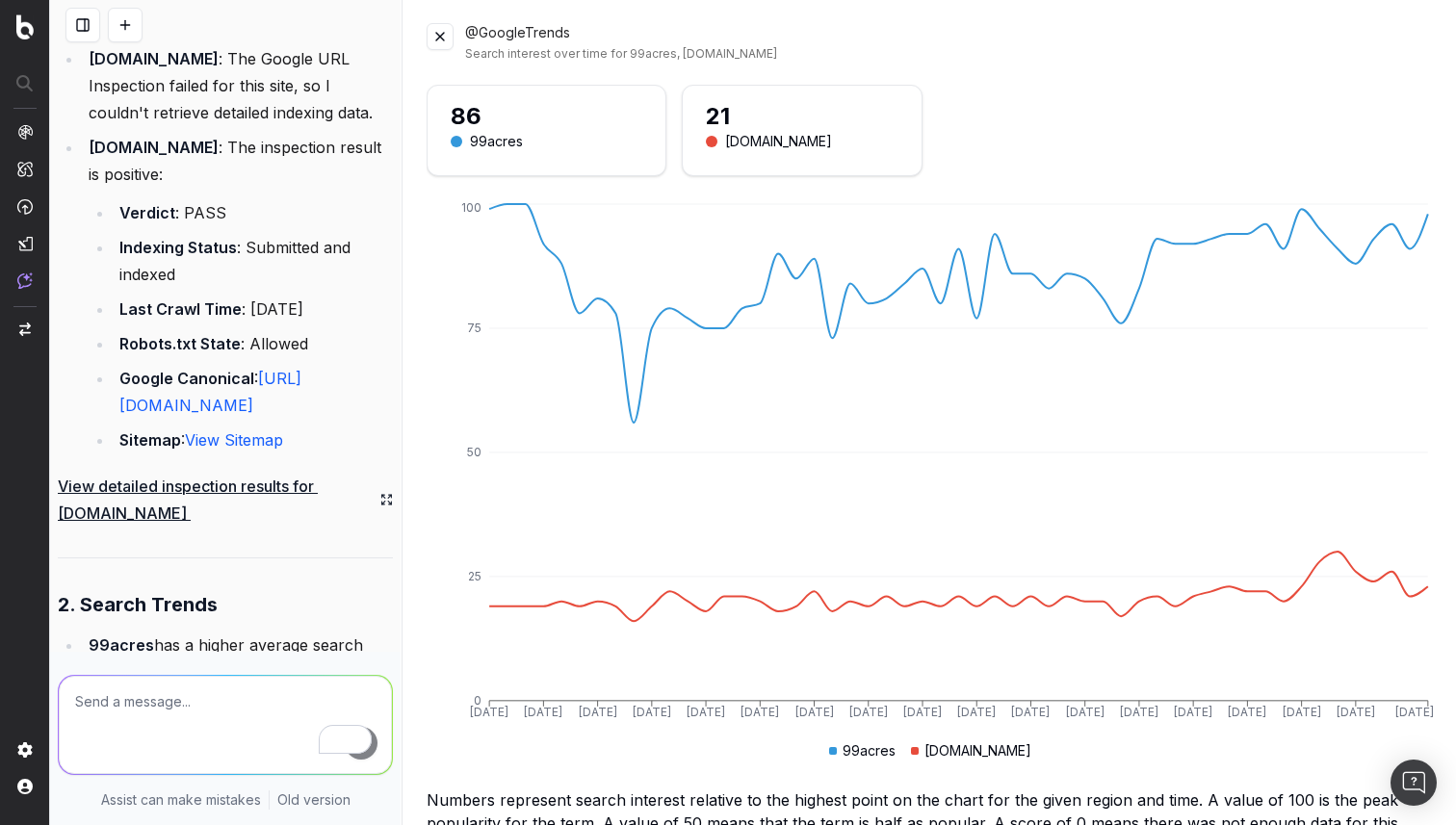
click at [437, 52] on div "@GoogleTrends Search interest over time for 99acres, housing.com" at bounding box center [930, 42] width 1006 height 38
click at [439, 45] on button at bounding box center [440, 37] width 27 height 27
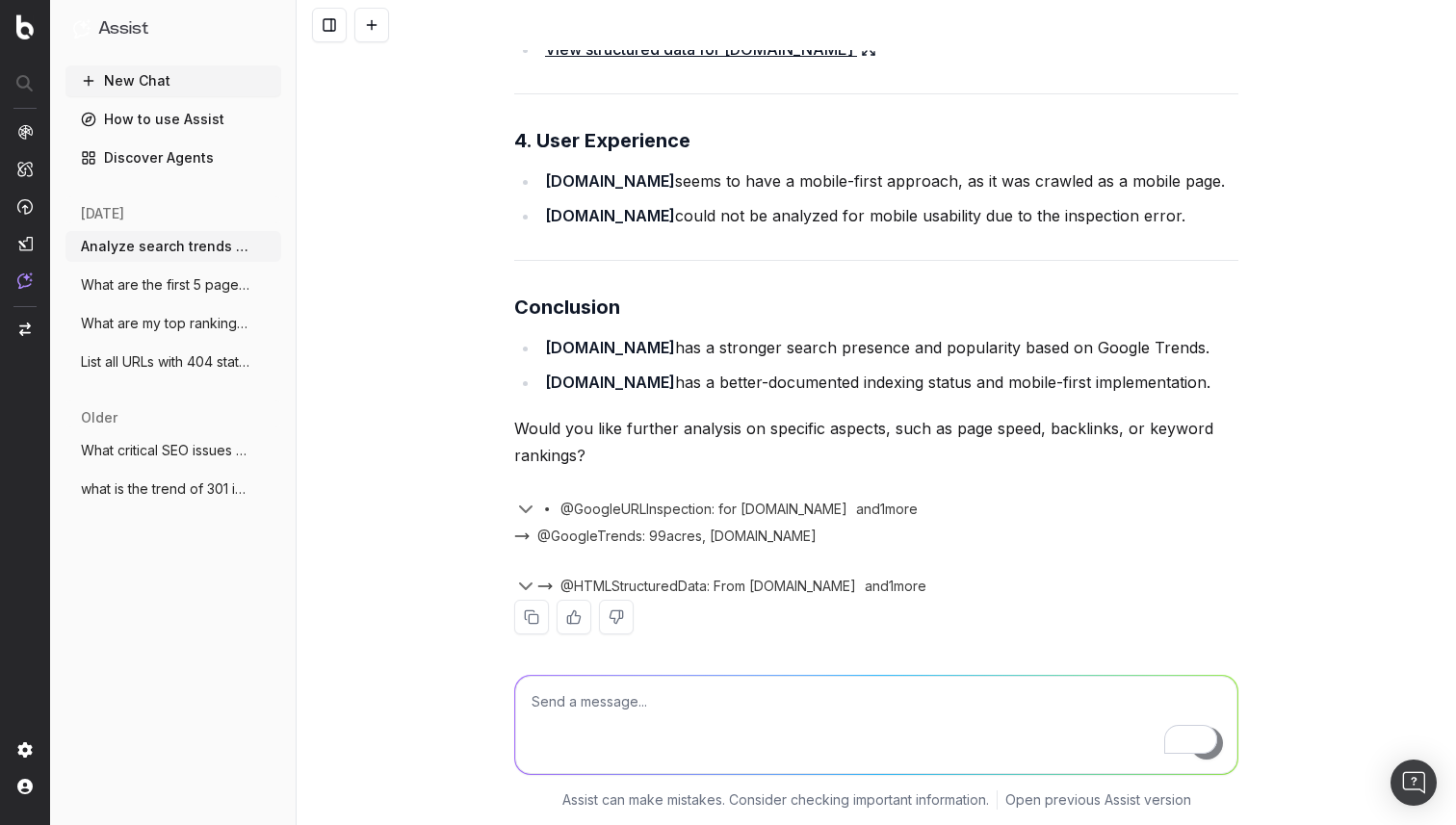
scroll to position [2161, 0]
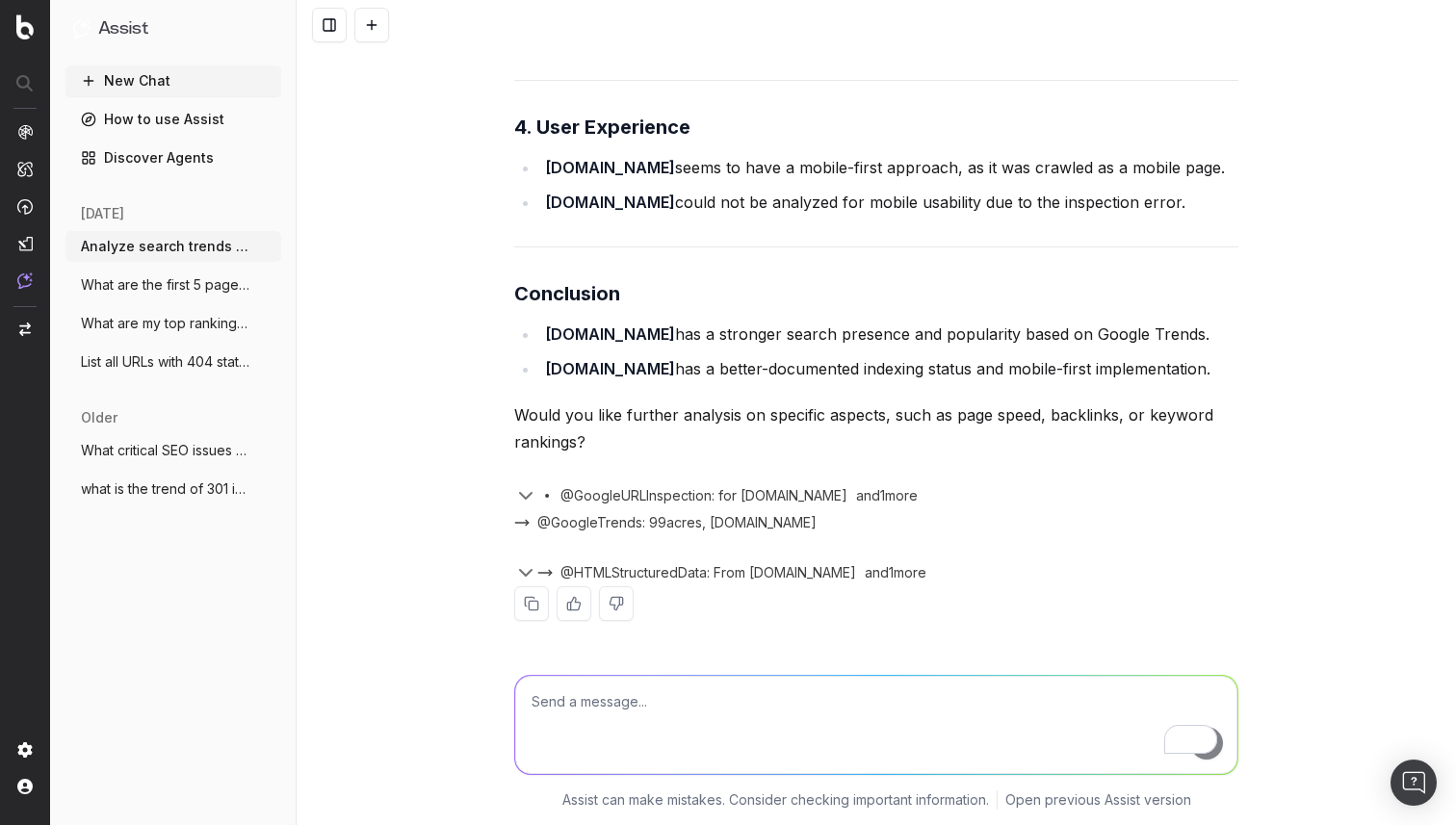
click at [690, 522] on span "@GoogleTrends: 99acres, housing.com" at bounding box center [676, 523] width 279 height 20
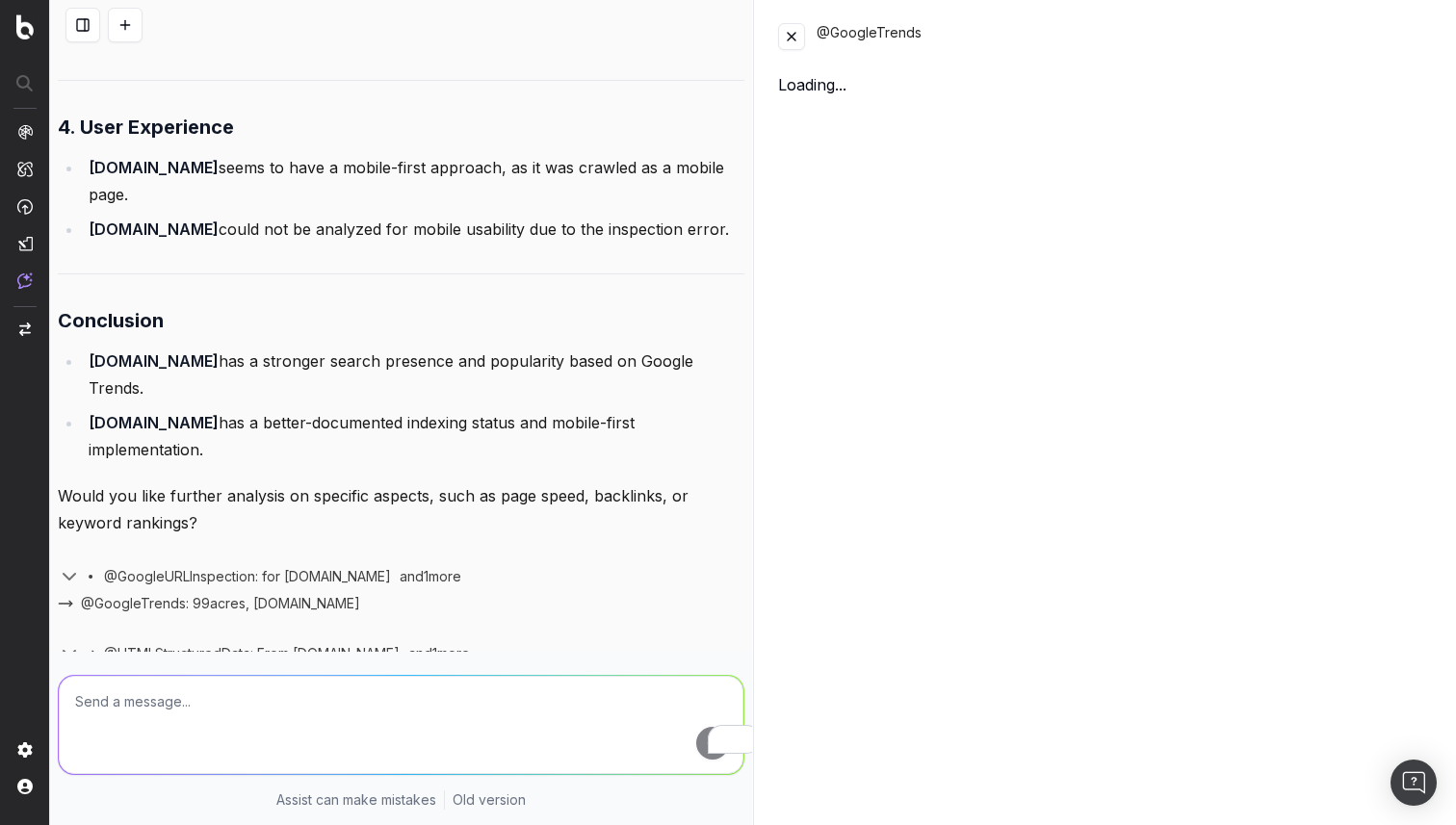
scroll to position [2187, 0]
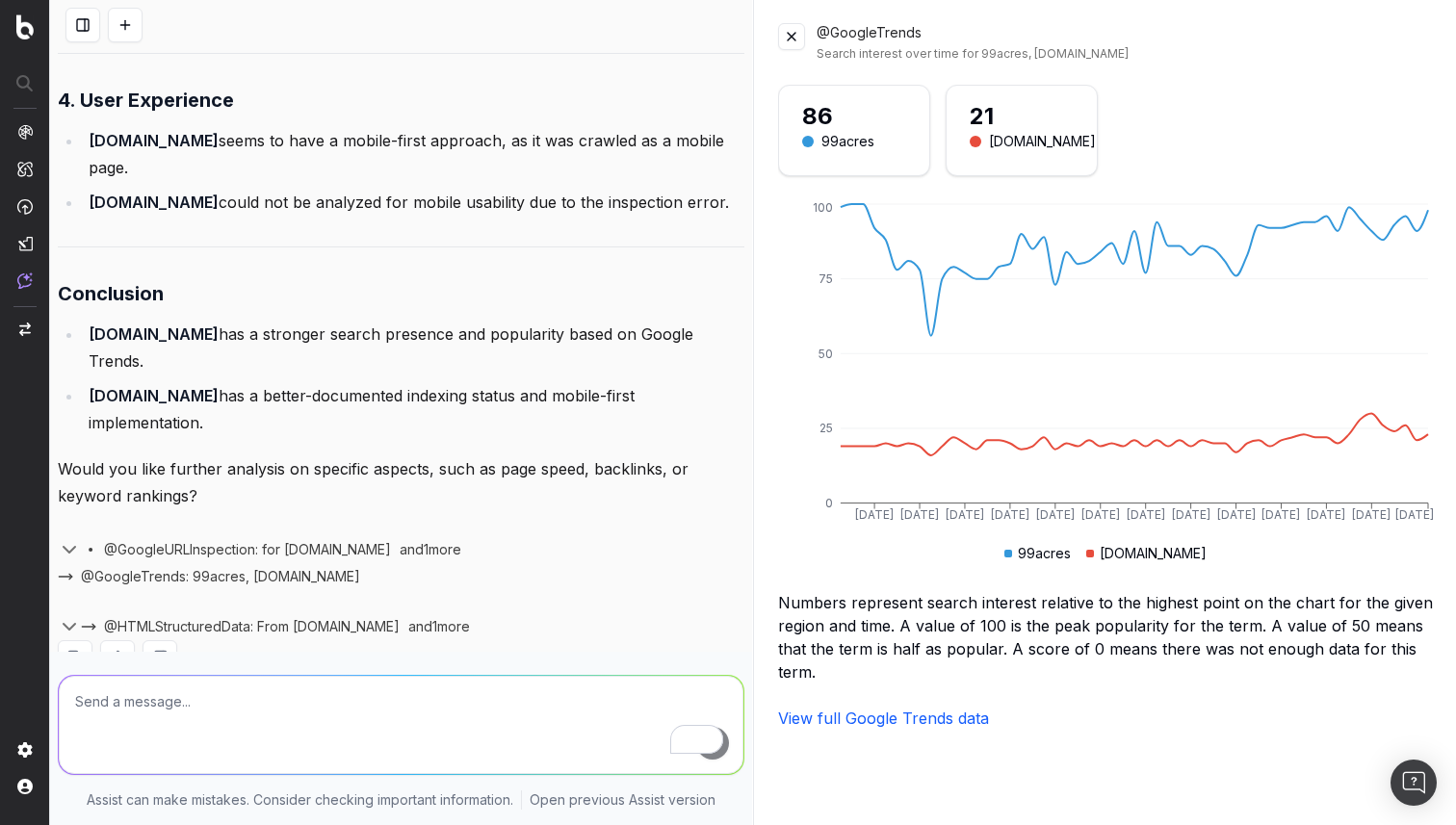
click at [845, 720] on link "View full Google Trends data" at bounding box center [883, 718] width 210 height 20
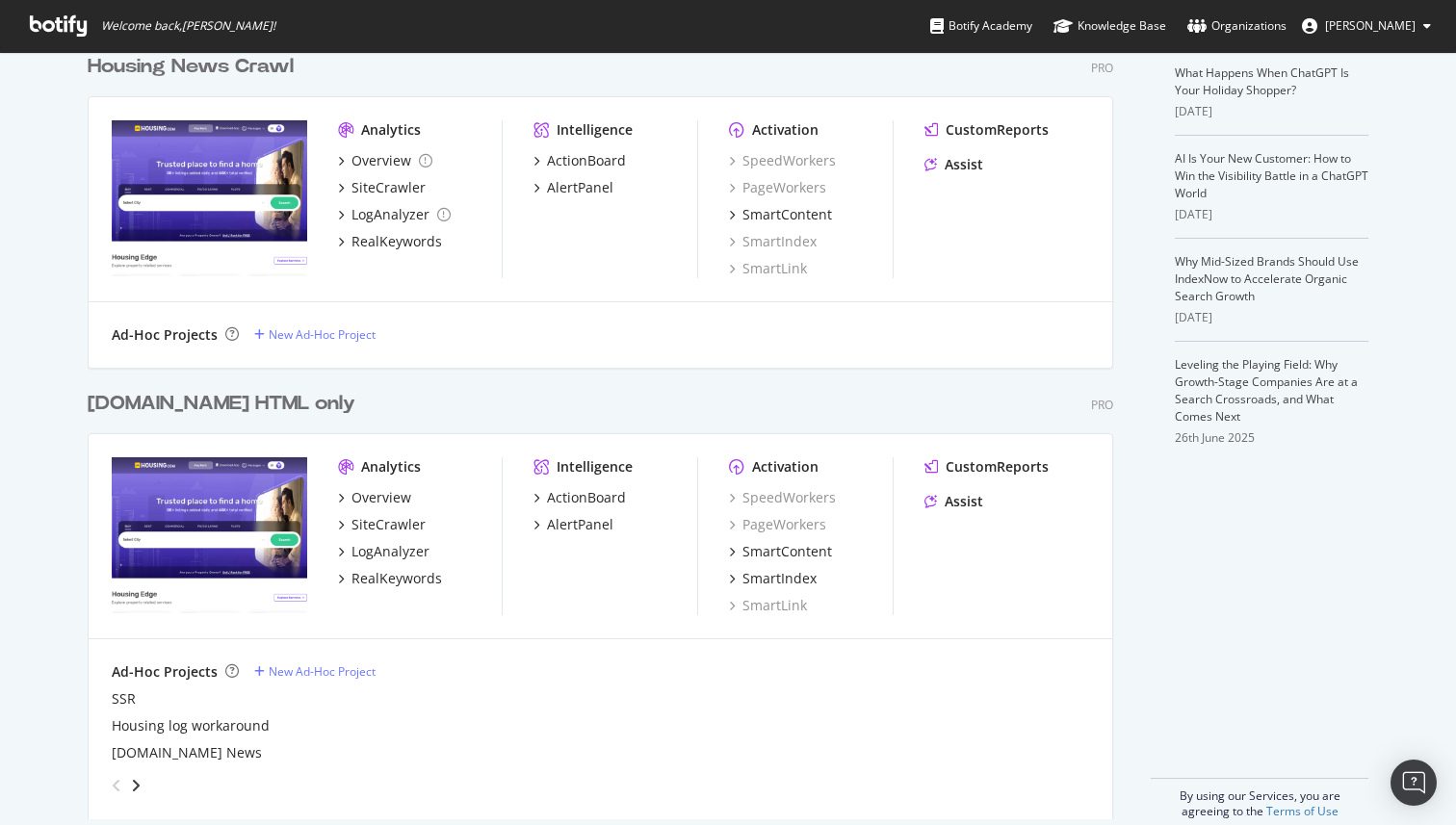
scroll to position [453, 0]
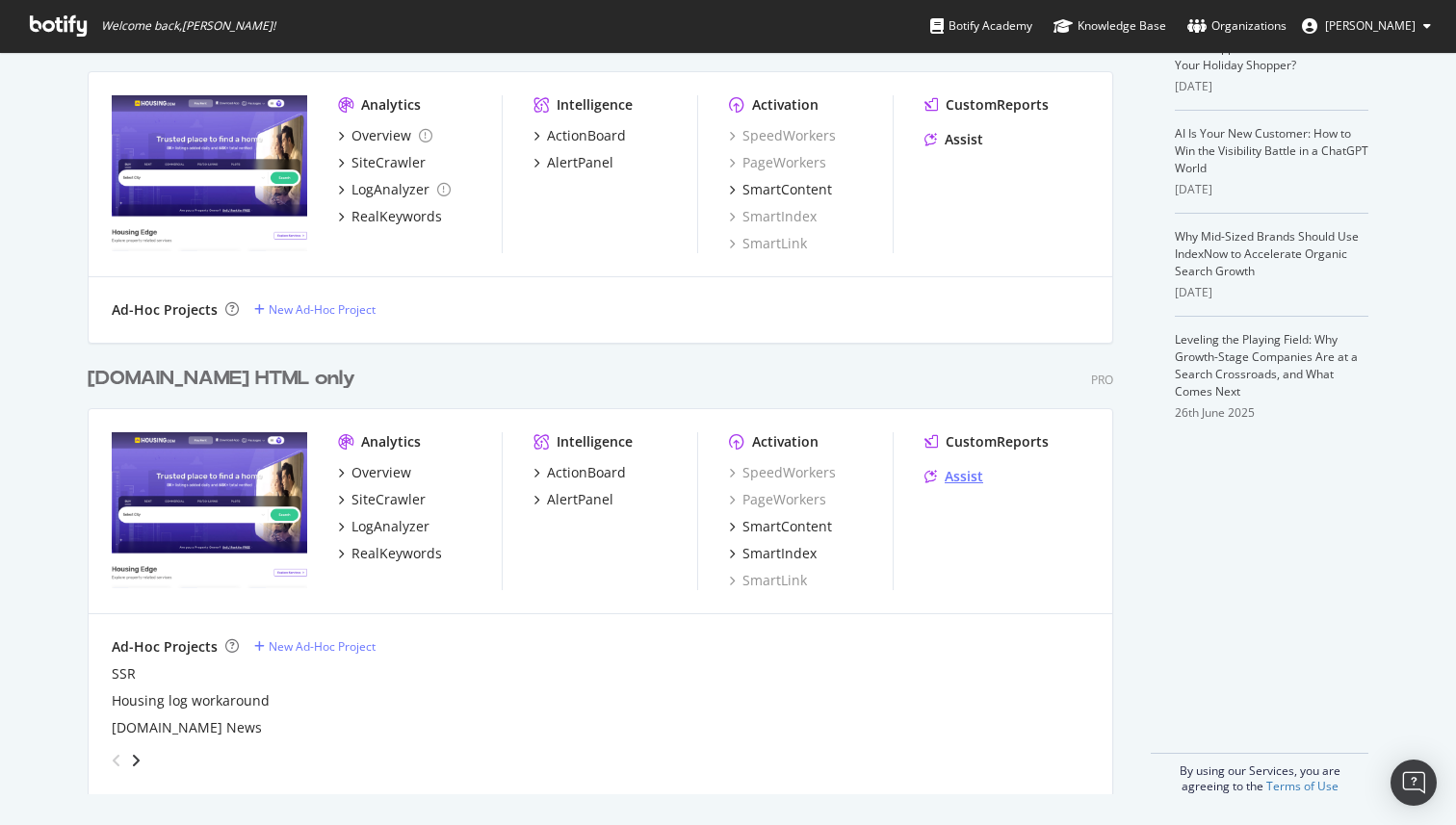
click at [964, 473] on div "Assist" at bounding box center [963, 477] width 38 height 20
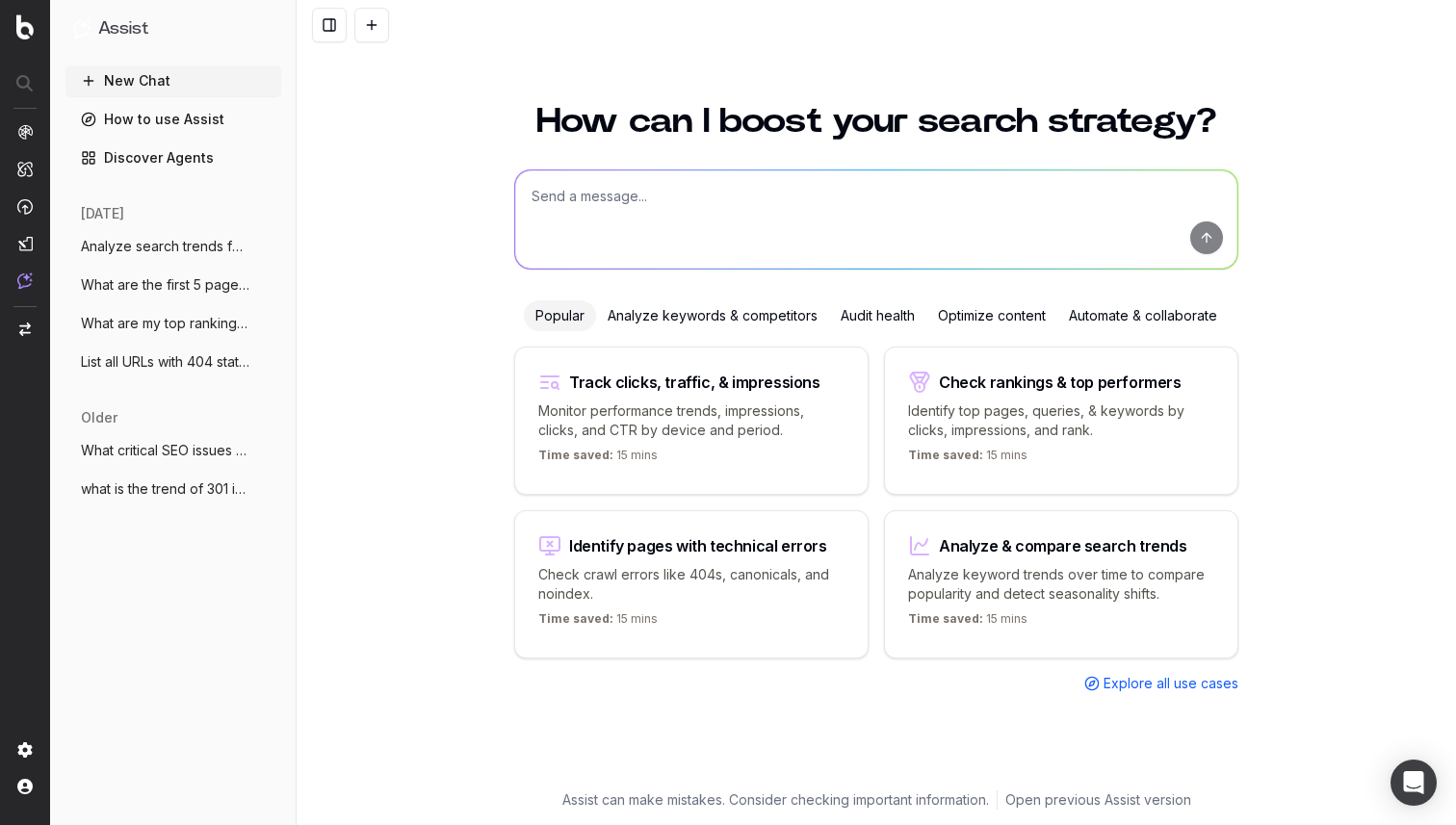
click at [727, 315] on div "Analyze keywords & competitors" at bounding box center [712, 315] width 233 height 30
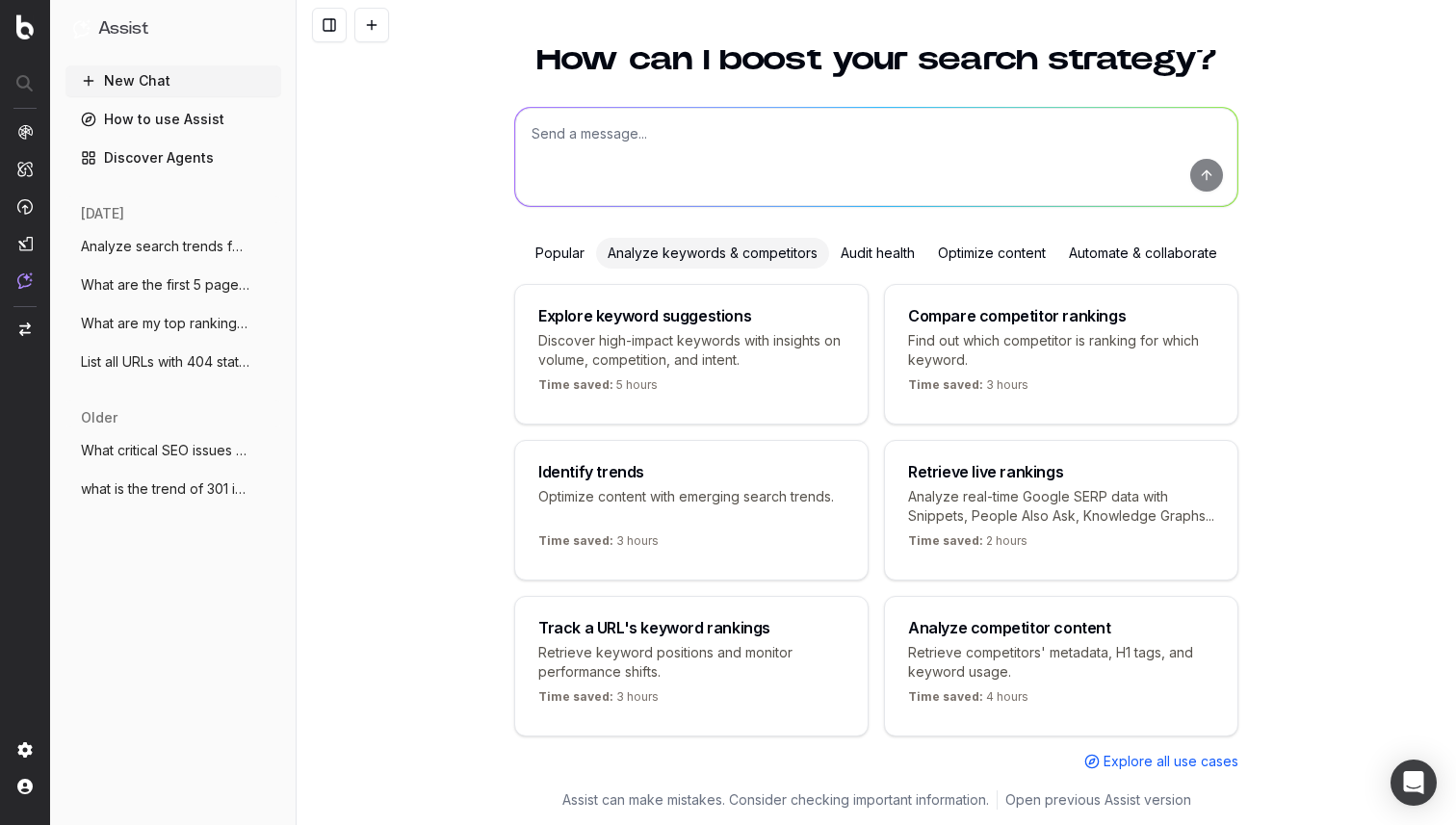
scroll to position [105, 0]
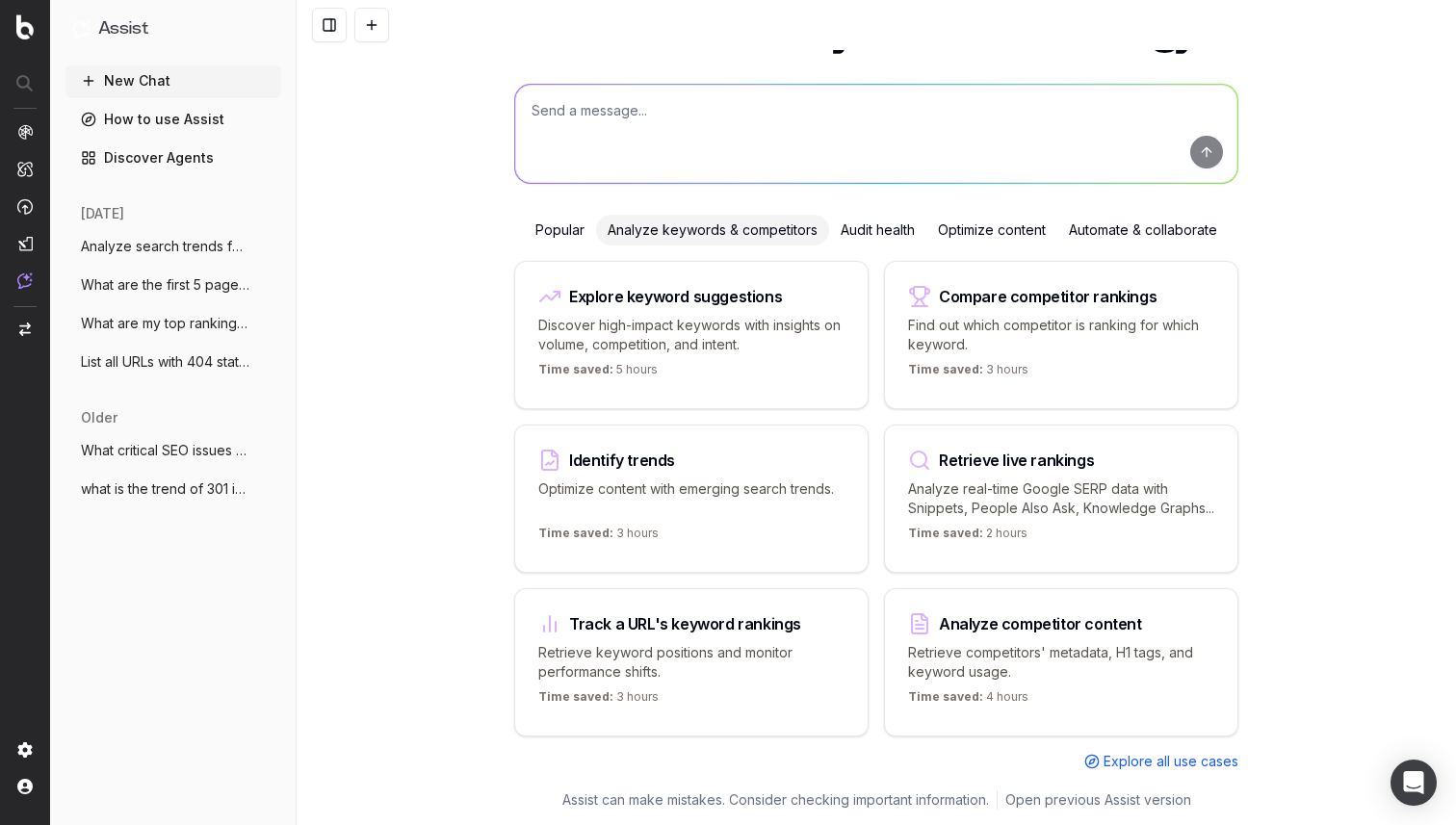
click at [1021, 631] on div "Analyze competitor content Retrieve competitors' metadata, H1 tags, and keyword…" at bounding box center [1061, 663] width 354 height 149
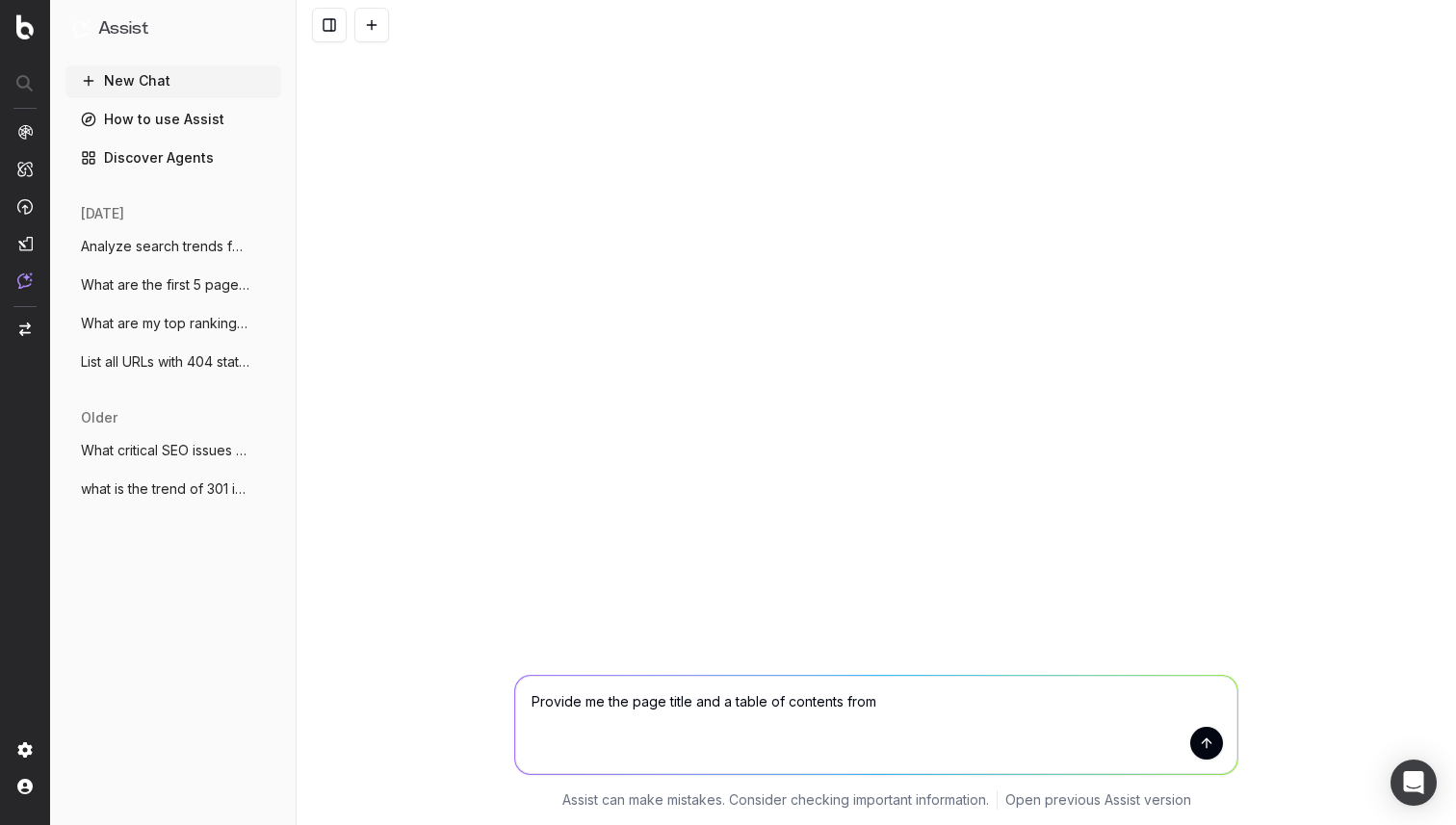
scroll to position [0, 0]
type textarea "Provide me the page title and a table of contents from [DOMAIN_NAME], [DOMAIN_N…"
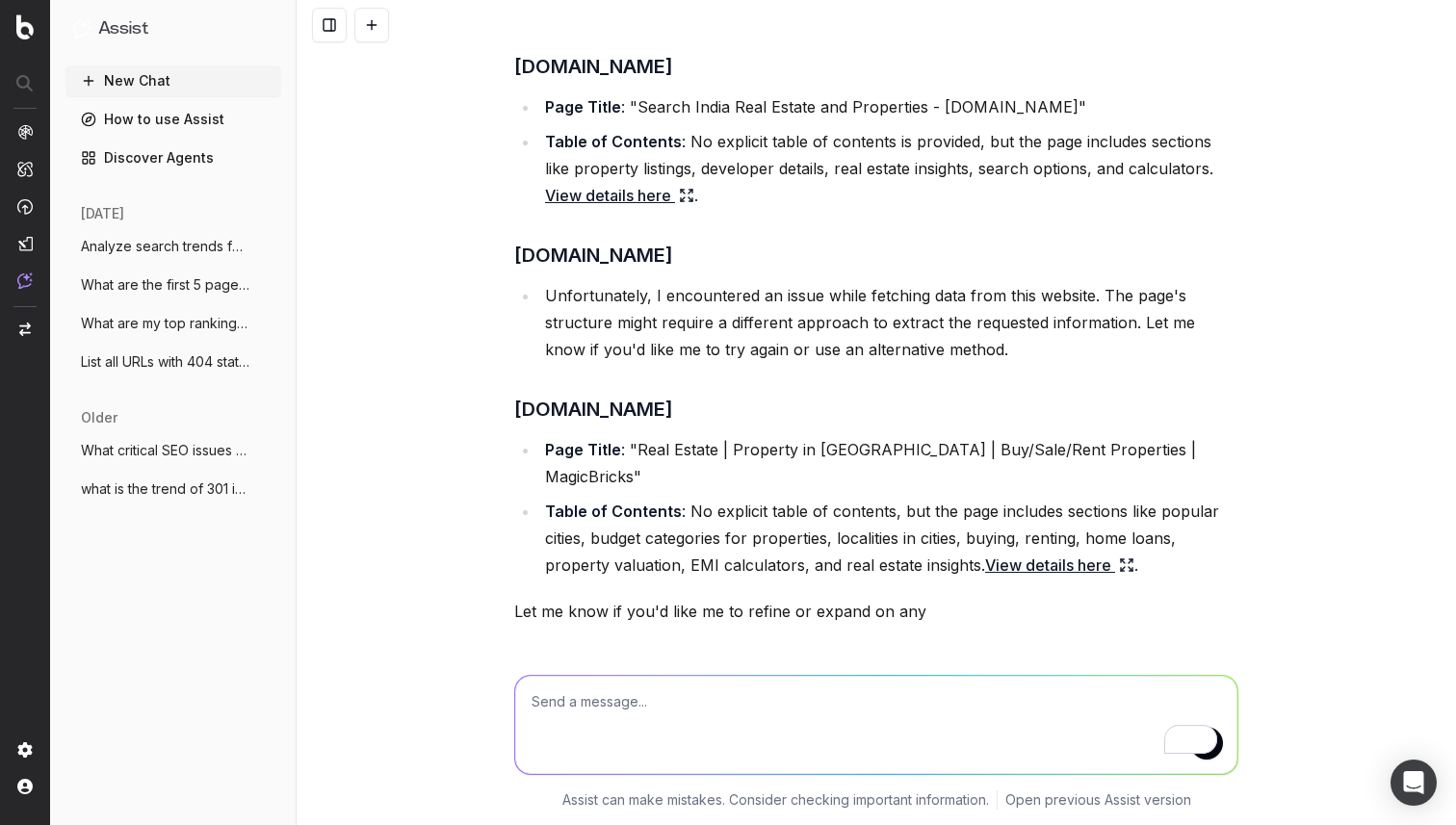
scroll to position [222, 0]
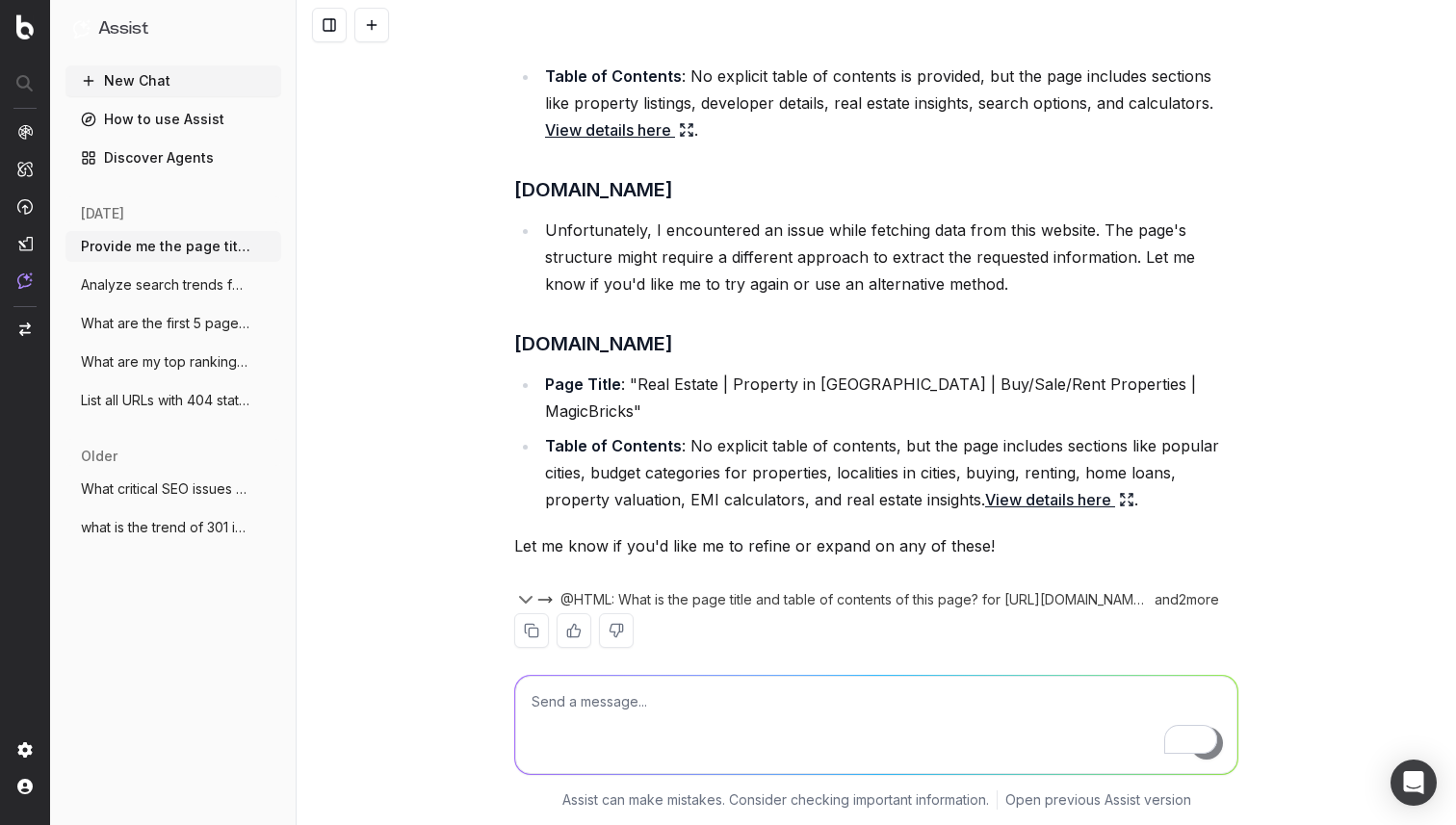
click at [144, 83] on button "New Chat" at bounding box center [173, 80] width 215 height 30
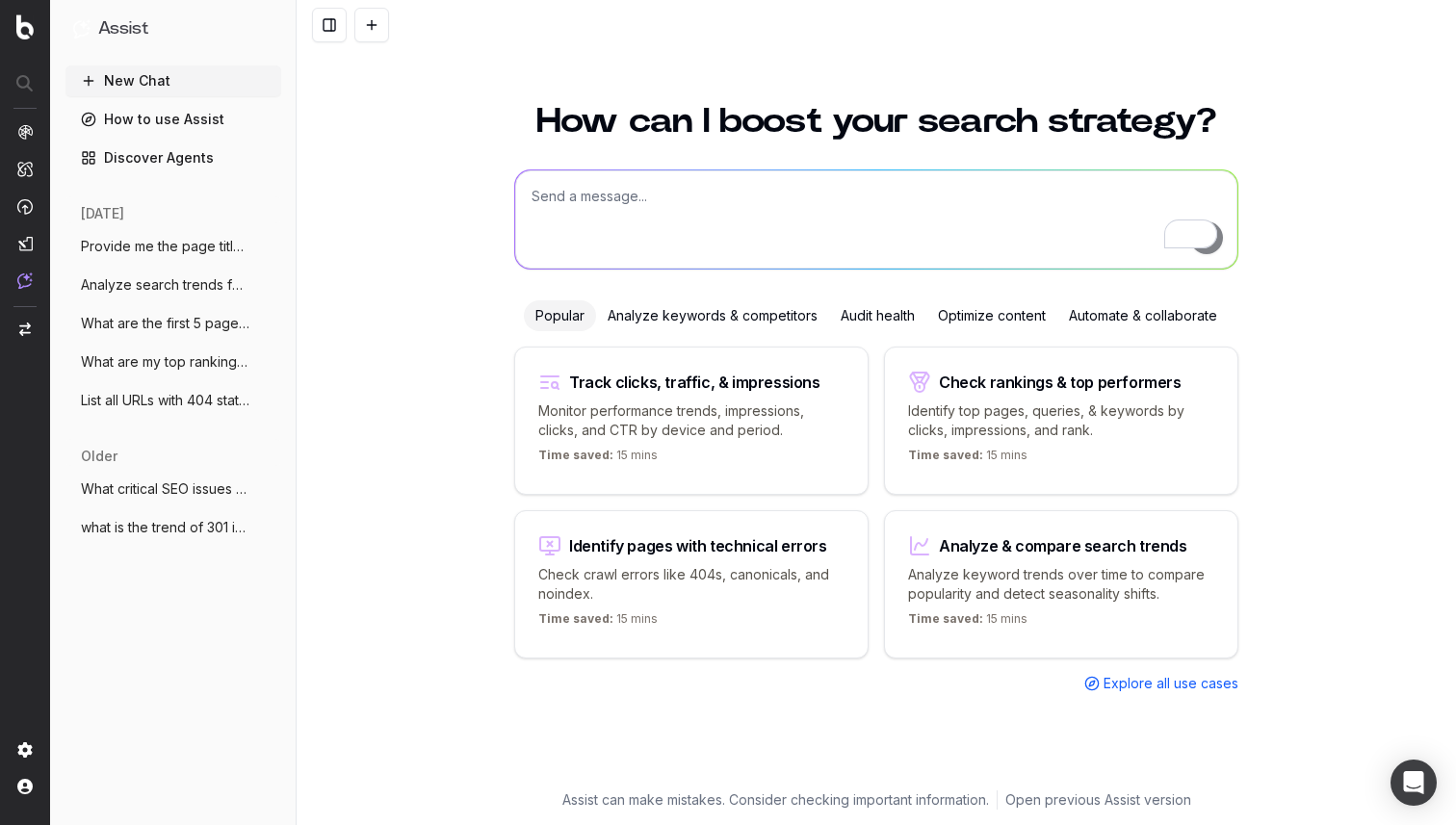
click at [1171, 323] on div "Automate & collaborate" at bounding box center [1142, 315] width 171 height 30
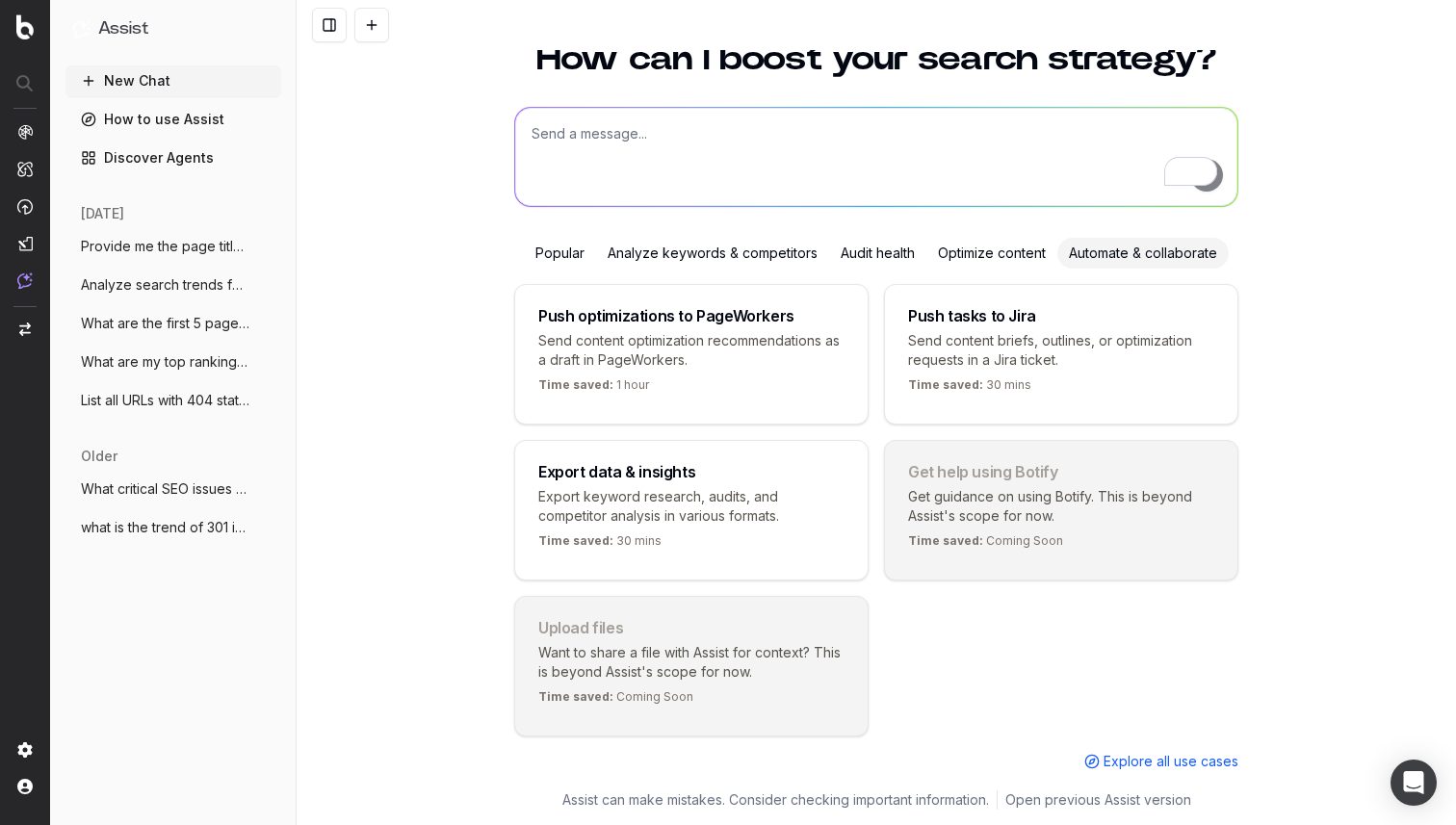
scroll to position [86, 0]
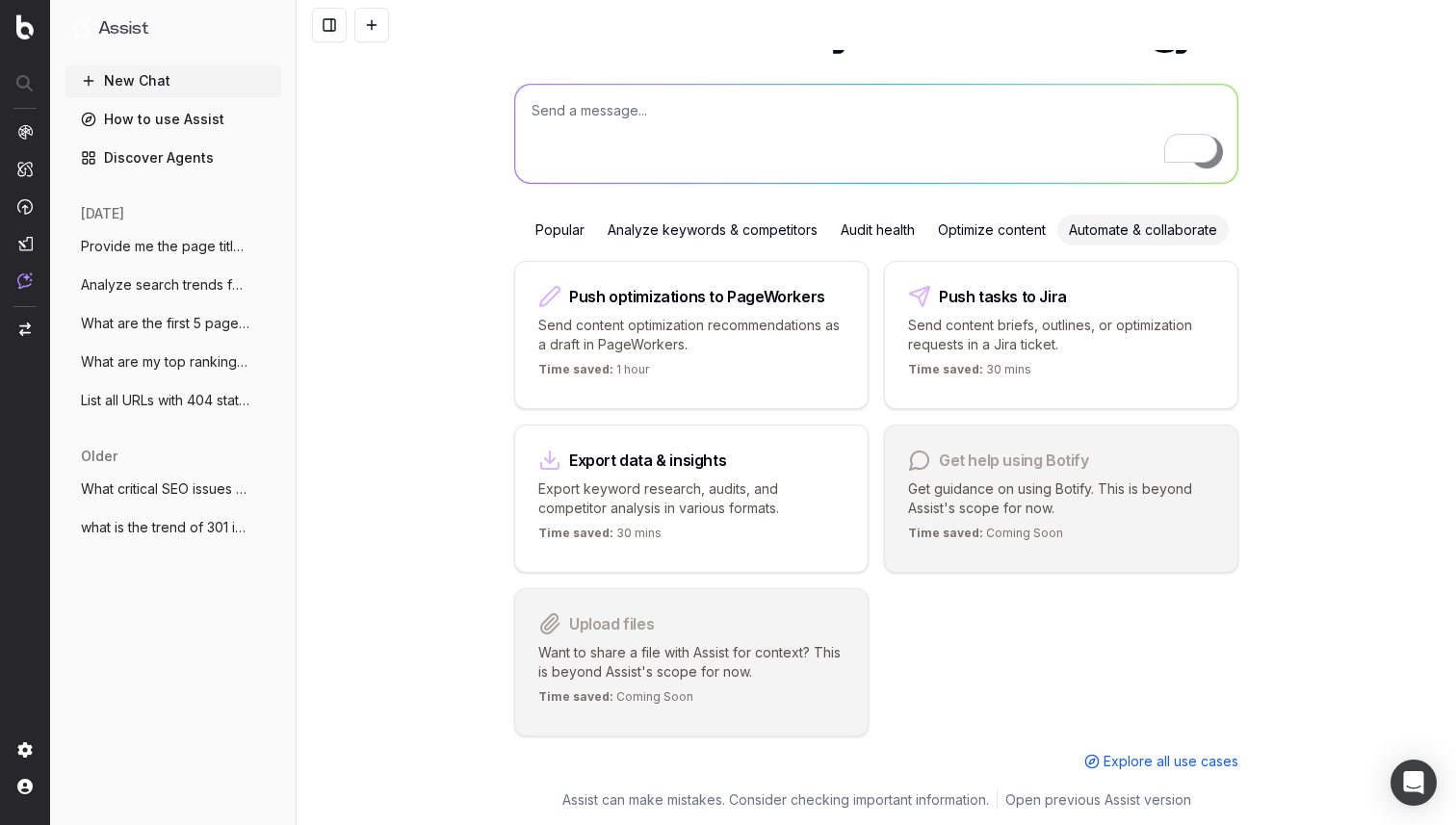
click at [769, 363] on div "Time saved: 1 hour" at bounding box center [691, 374] width 306 height 23
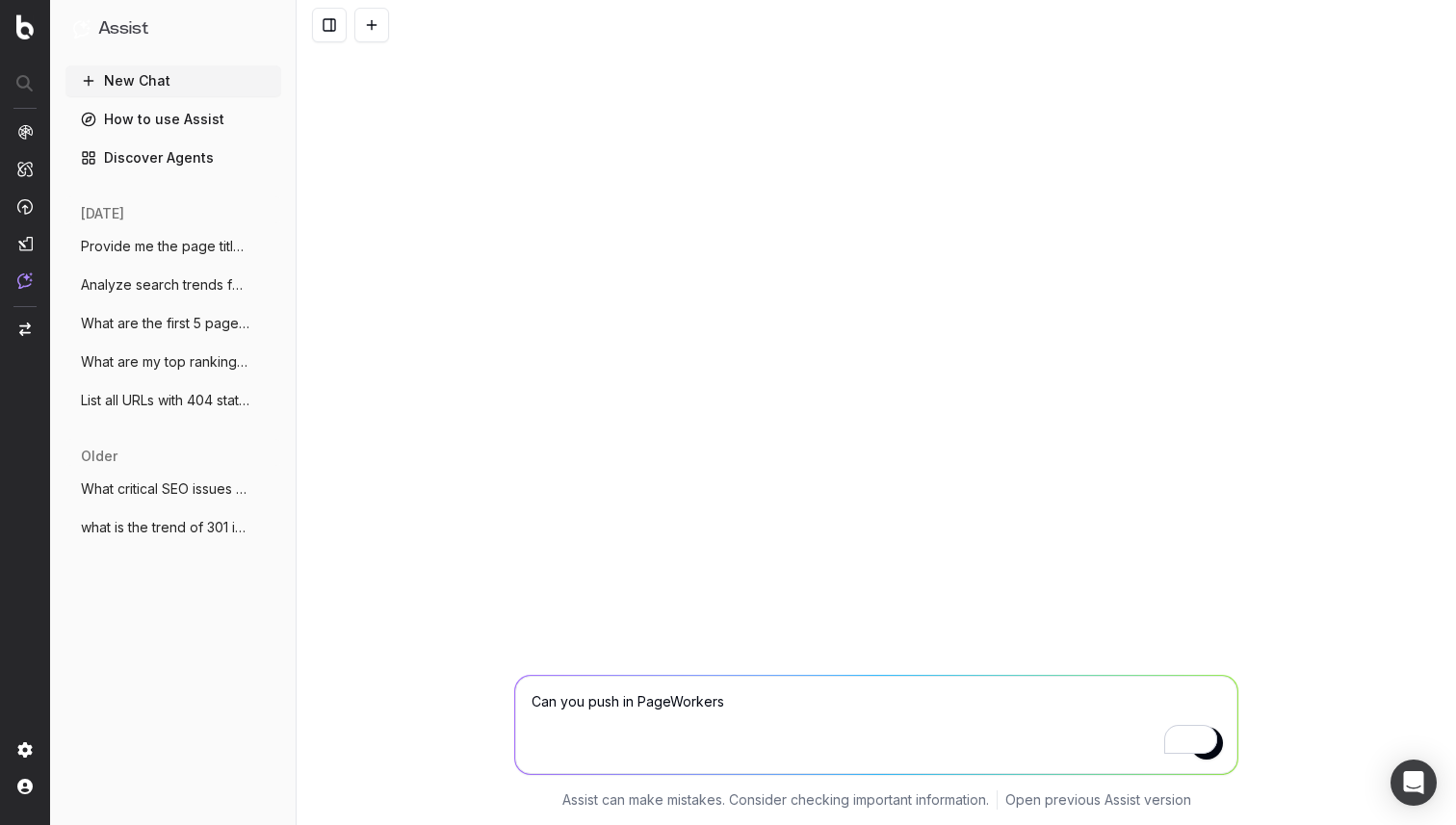
scroll to position [0, 0]
drag, startPoint x: 630, startPoint y: 704, endPoint x: 422, endPoint y: 701, distance: 208.0
click at [419, 701] on div "Can you push in PageWorkers Can you push in PageWorkers Assist can make mistake…" at bounding box center [876, 738] width 1160 height 173
type textarea "What is PageWorkers"
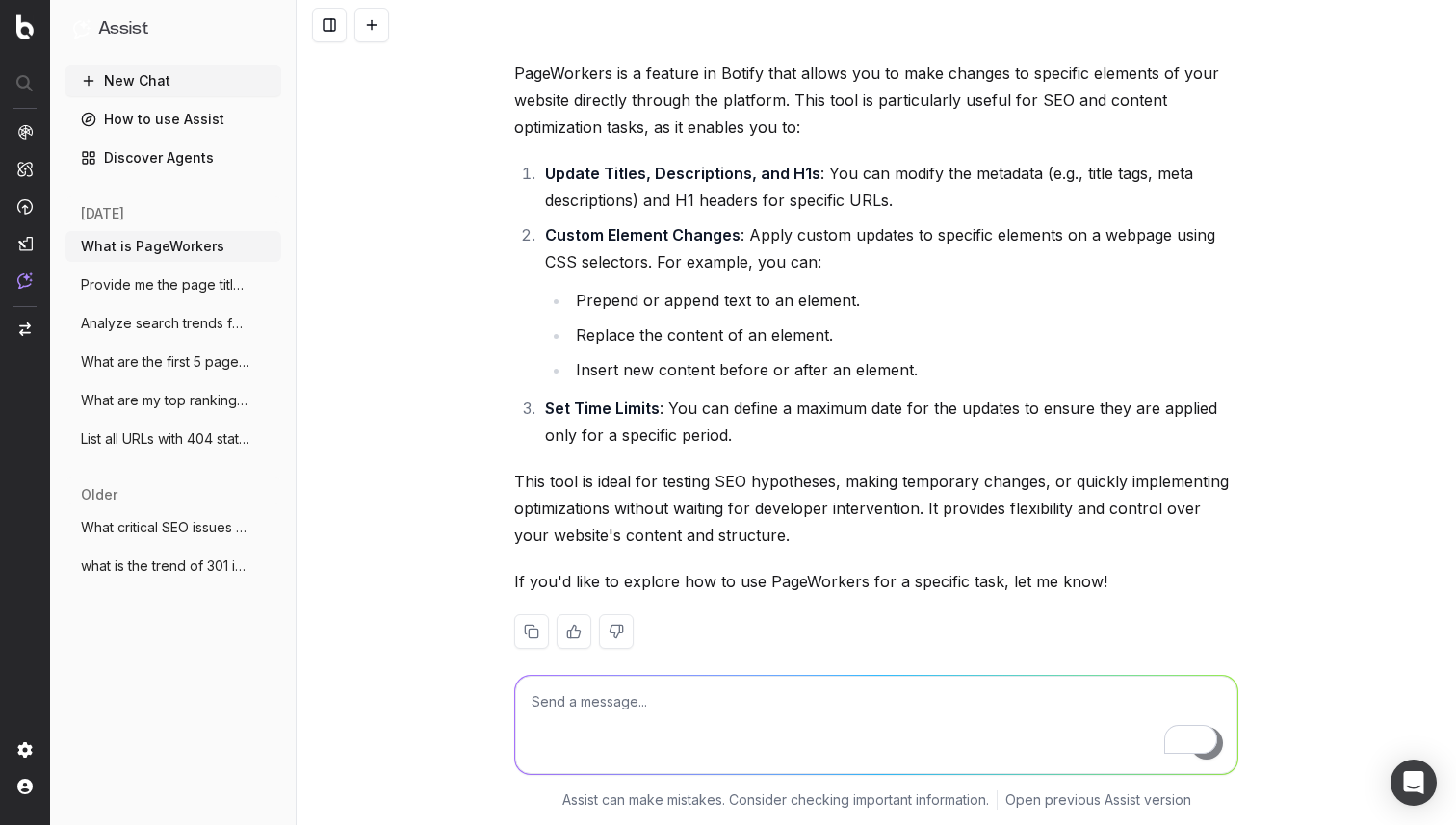
scroll to position [65, 0]
click at [663, 708] on textarea "To enrich screen reader interactions, please activate Accessibility in Grammarl…" at bounding box center [876, 725] width 722 height 98
type textarea "yes please"
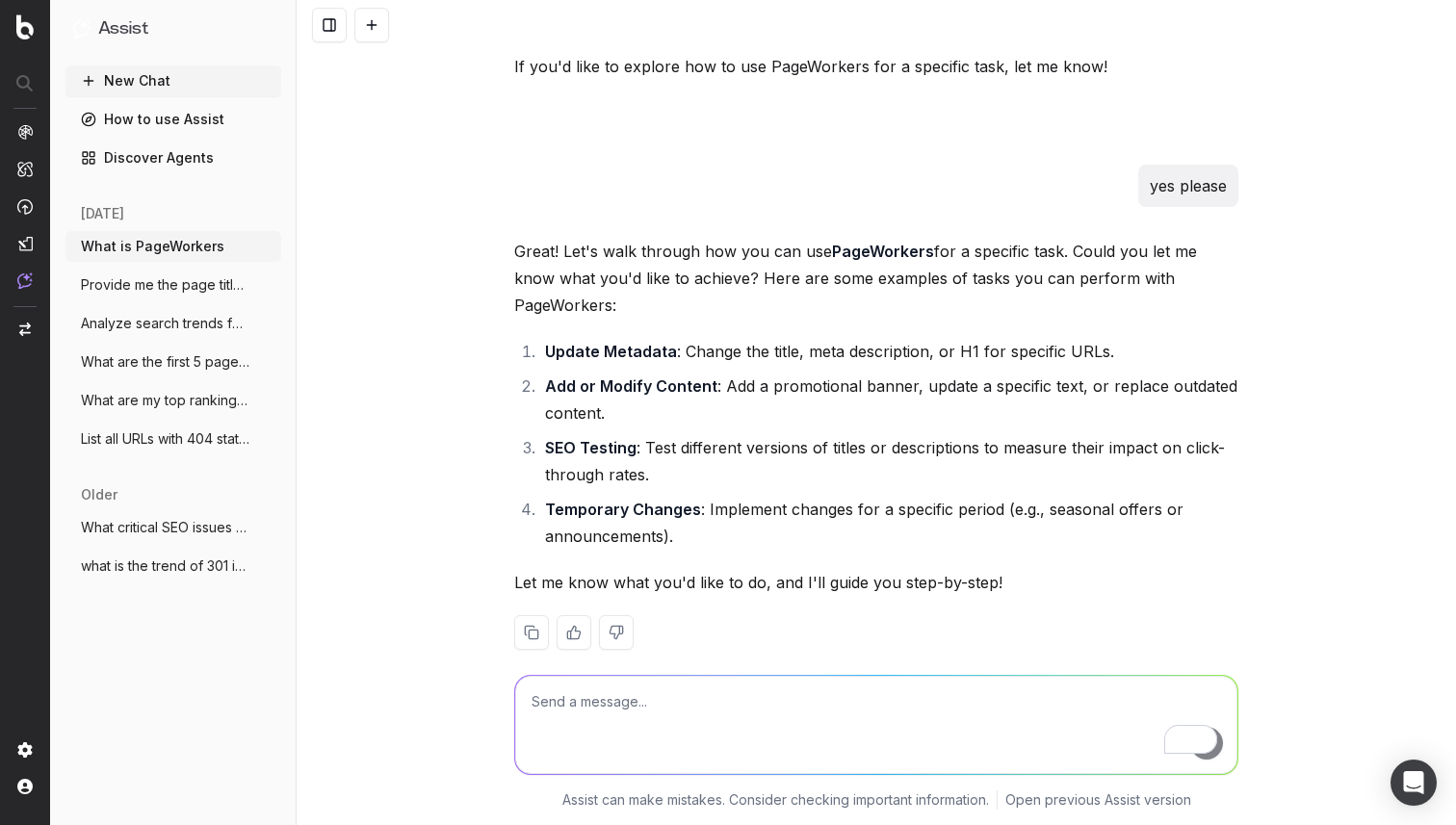
scroll to position [580, 0]
type textarea "how will this tracking be done"
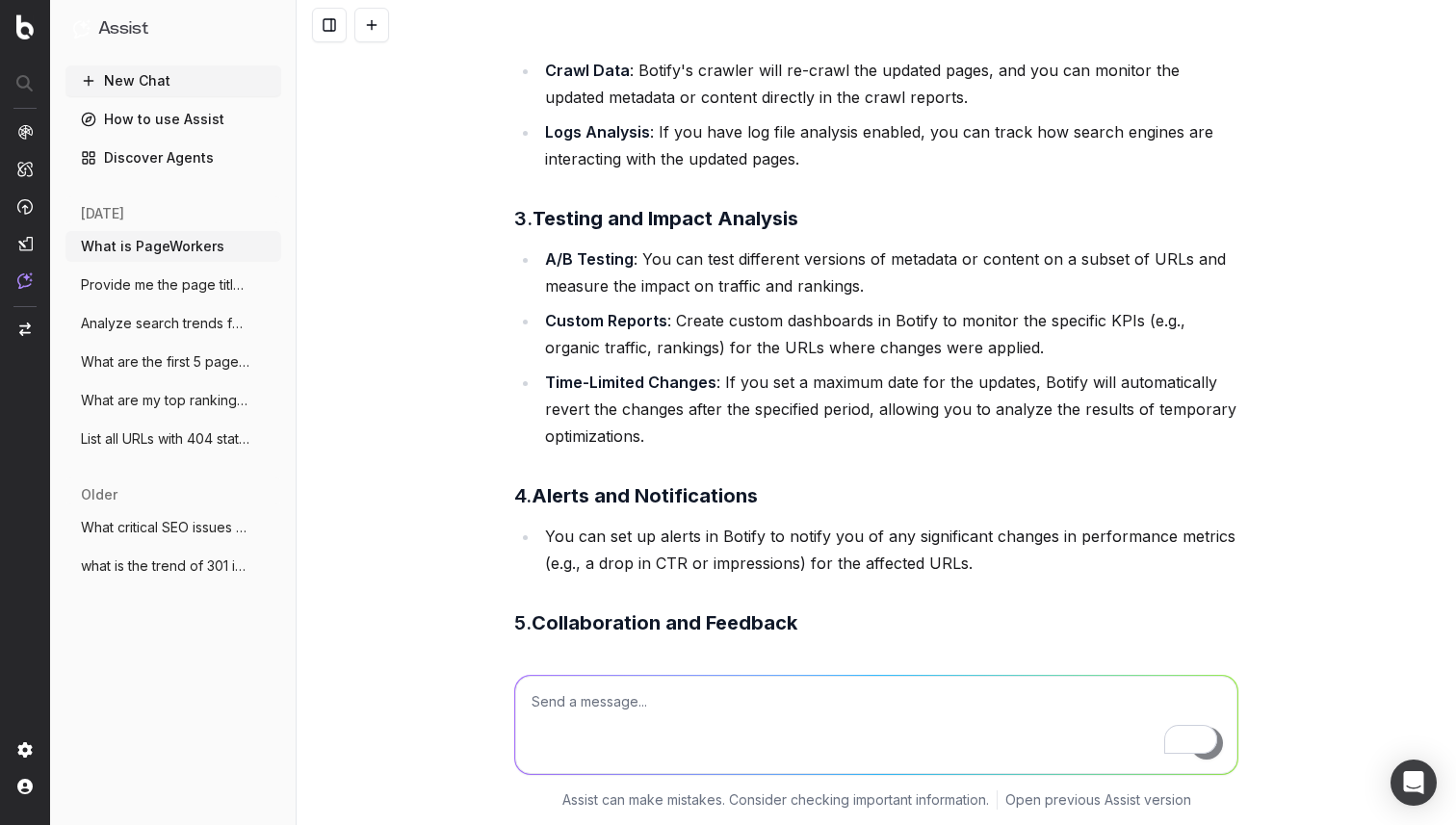
scroll to position [1671, 0]
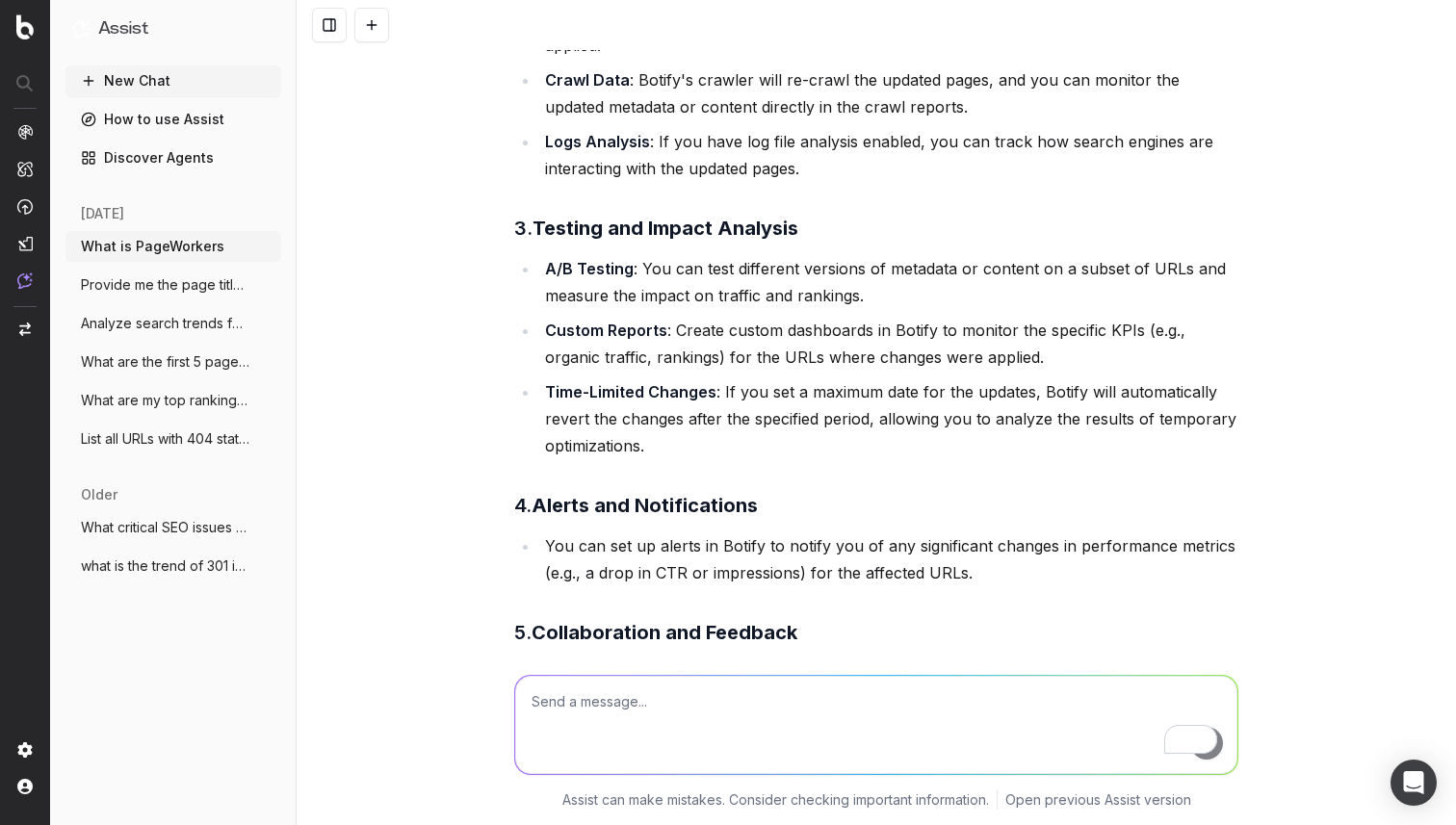
click at [651, 532] on li "You can set up alerts in Botify to notify you of any significant changes in per…" at bounding box center [888, 559] width 699 height 54
